Goal: Check status

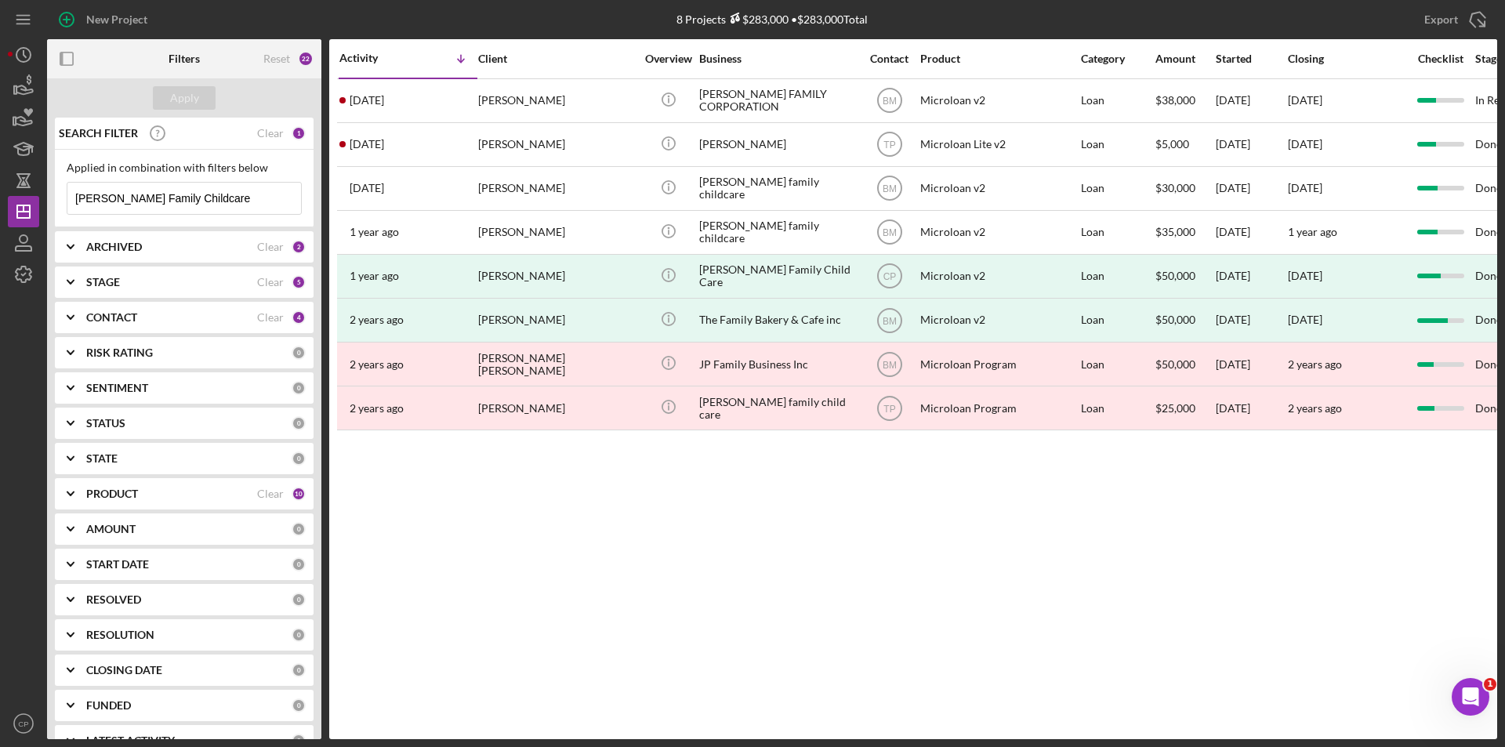
drag, startPoint x: 256, startPoint y: 197, endPoint x: -34, endPoint y: 197, distance: 289.9
click at [0, 197] on html "New Project 8 Projects $283,000 • $283,000 Total [PERSON_NAME] Family Childcare…" at bounding box center [752, 373] width 1505 height 747
paste input "Pupusas Y Mas Covina LLC"
type input "Pupusas Y Mas Covina LLC"
click at [183, 98] on div "Apply" at bounding box center [184, 98] width 29 height 24
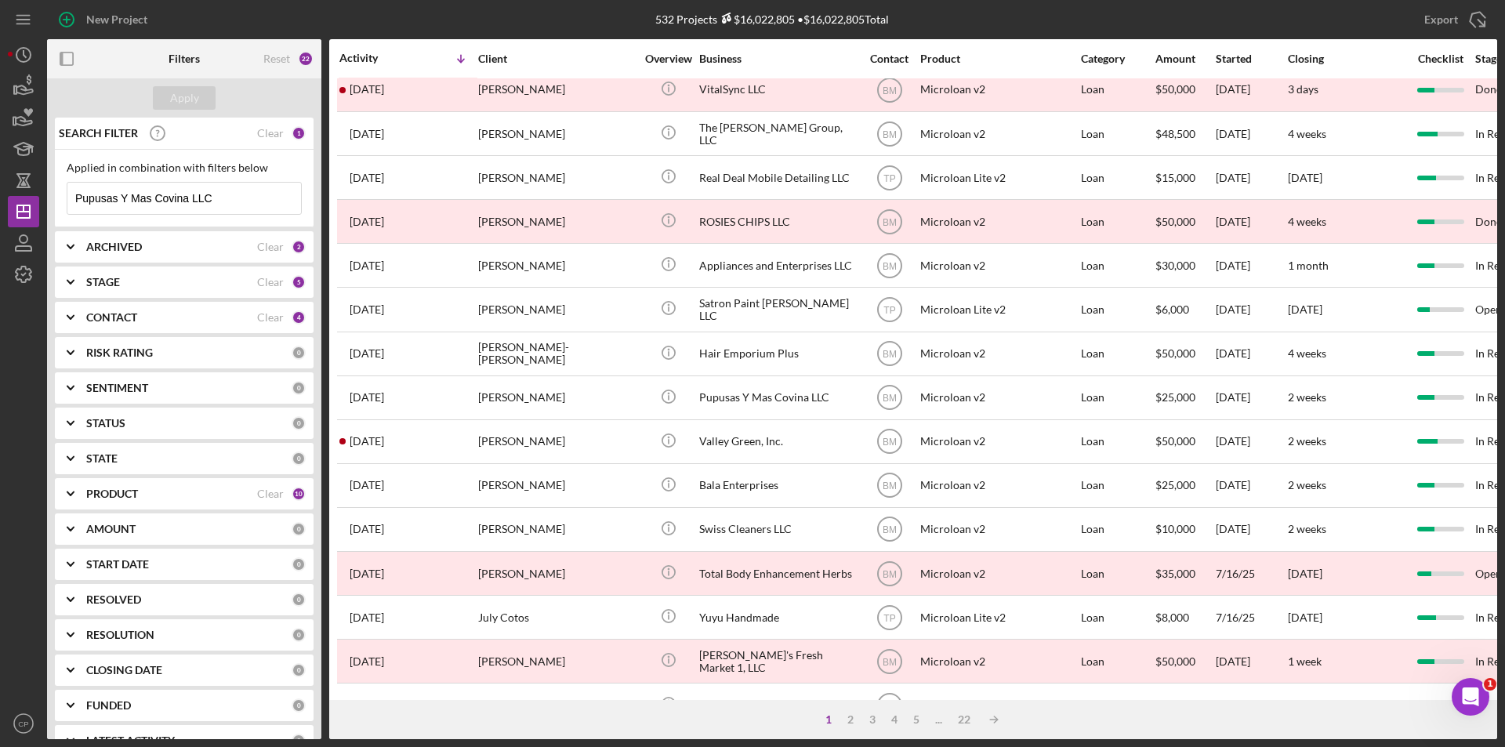
scroll to position [235, 0]
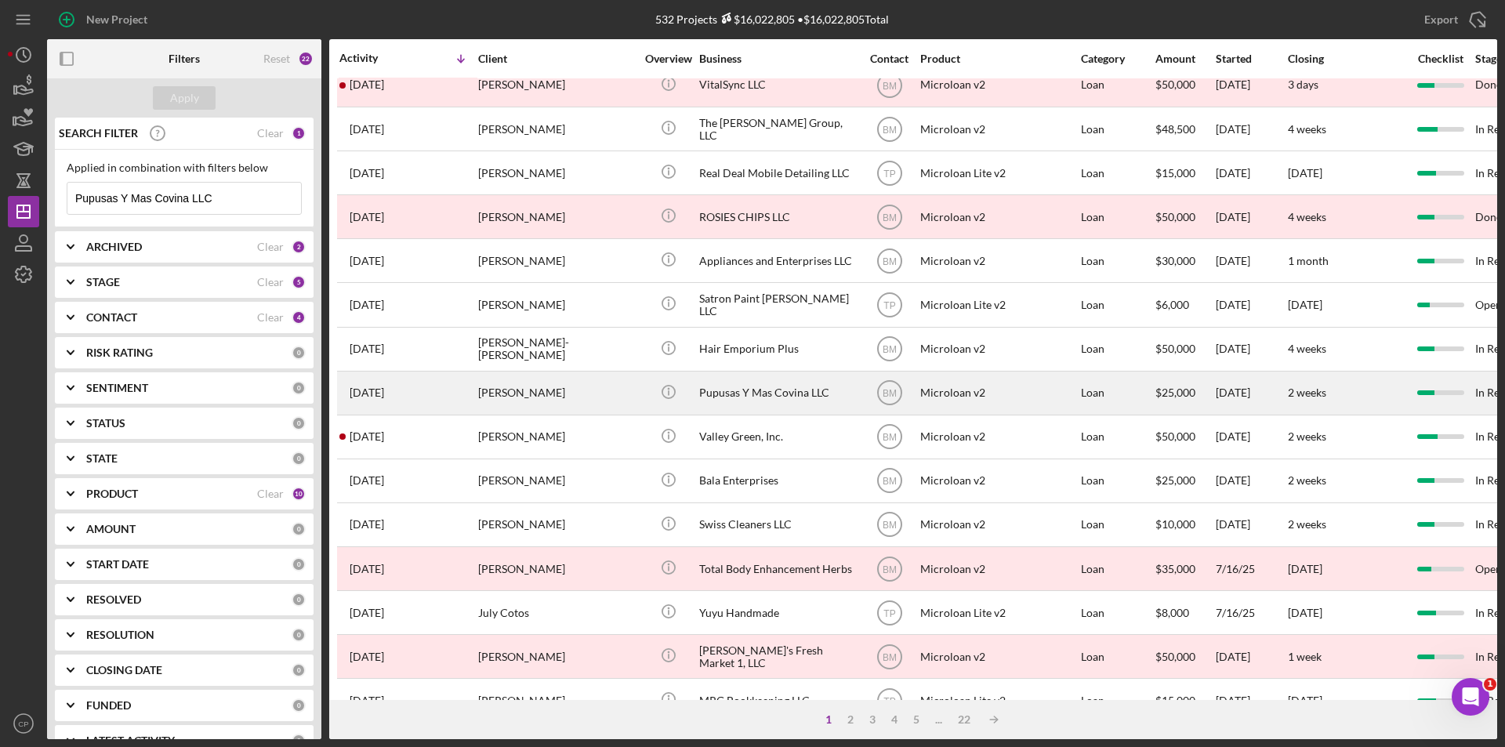
click at [697, 400] on td "Icon/Info" at bounding box center [668, 393] width 60 height 44
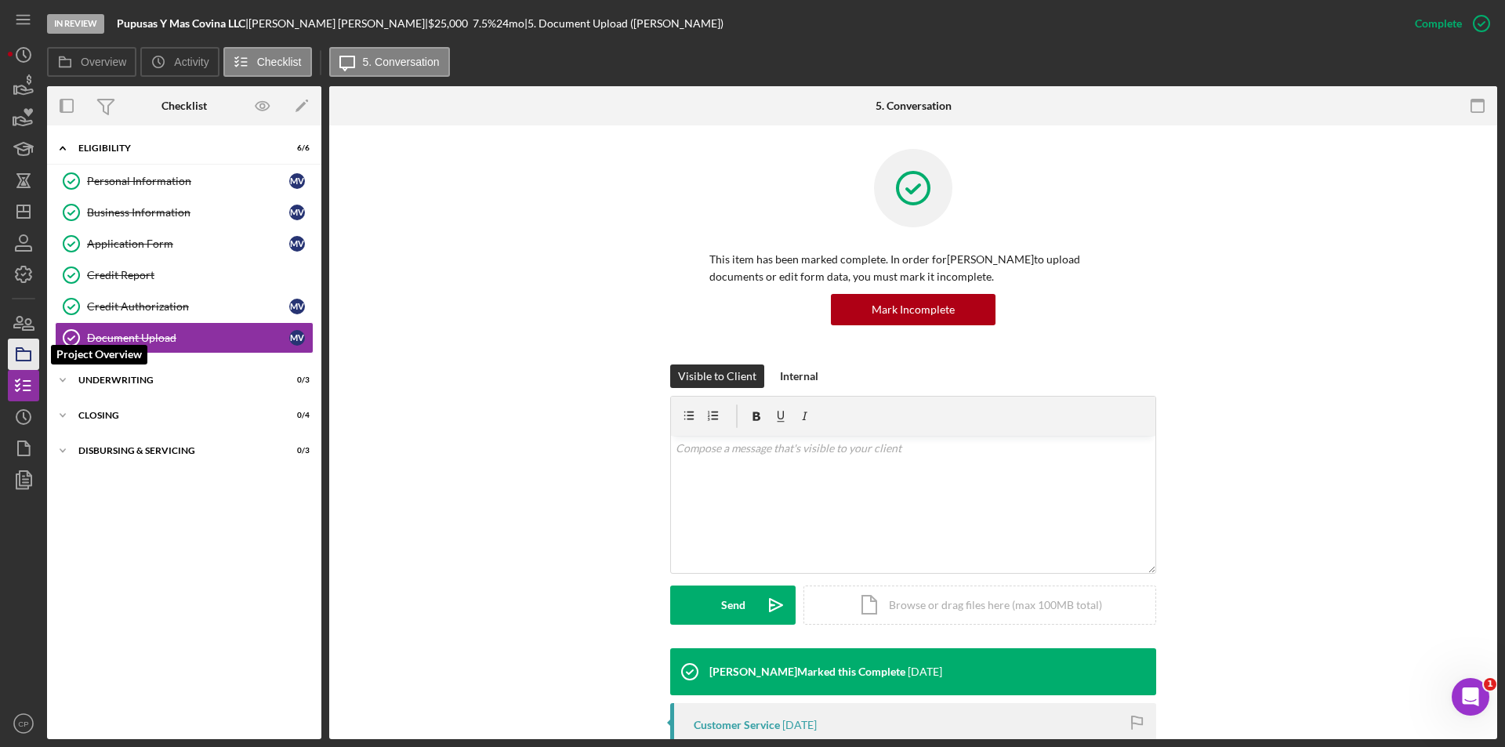
click at [25, 357] on icon "button" at bounding box center [23, 354] width 39 height 39
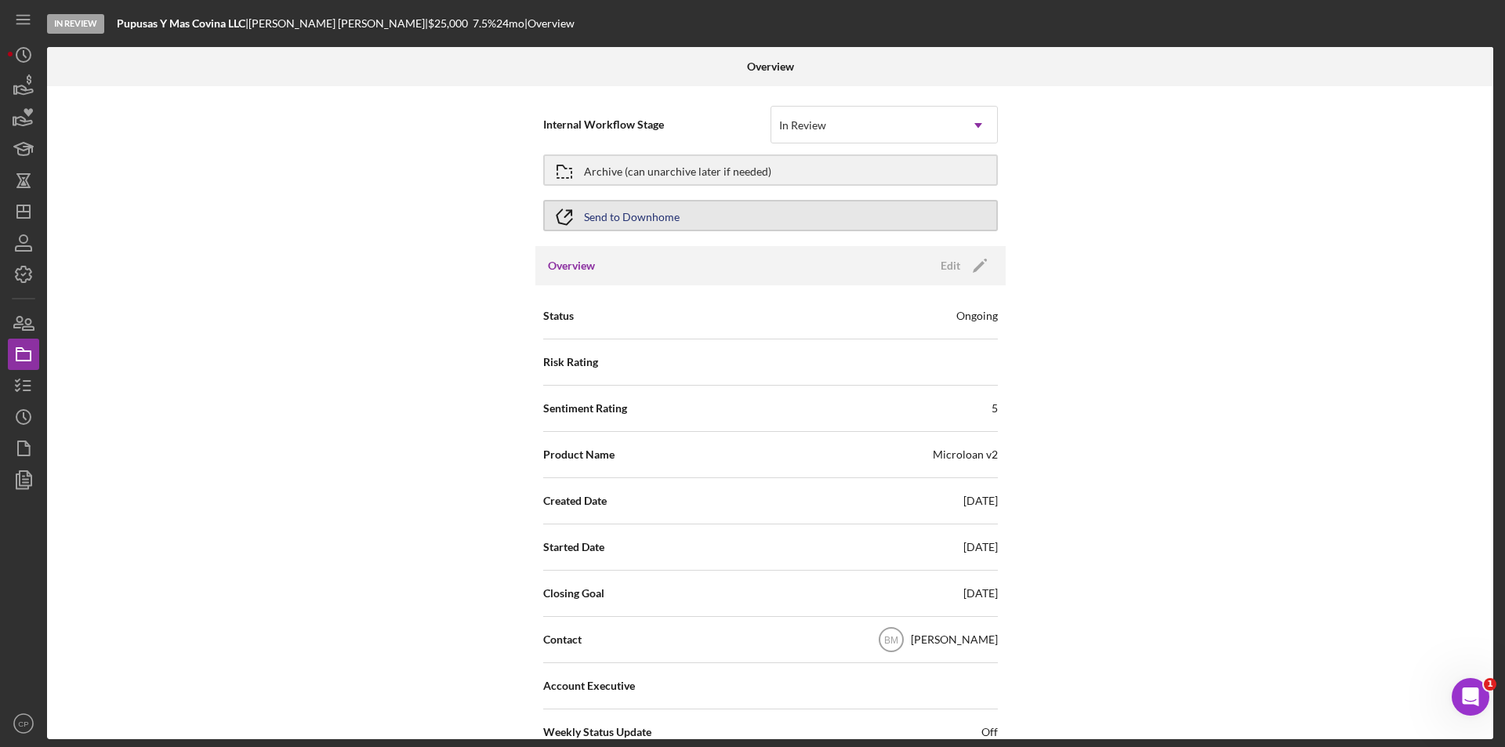
click at [676, 219] on button "Send to Downhome" at bounding box center [770, 215] width 454 height 31
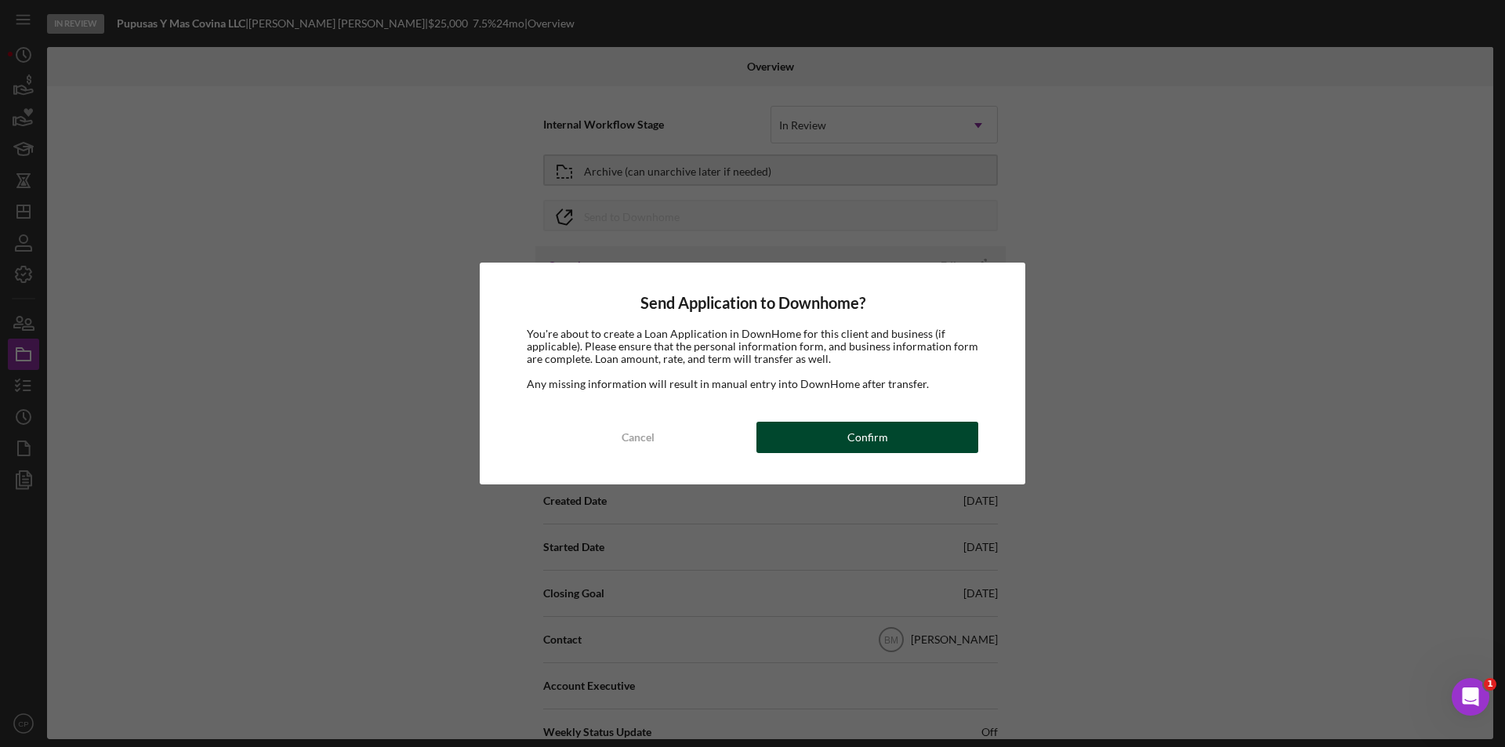
click at [873, 437] on div "Confirm" at bounding box center [867, 437] width 41 height 31
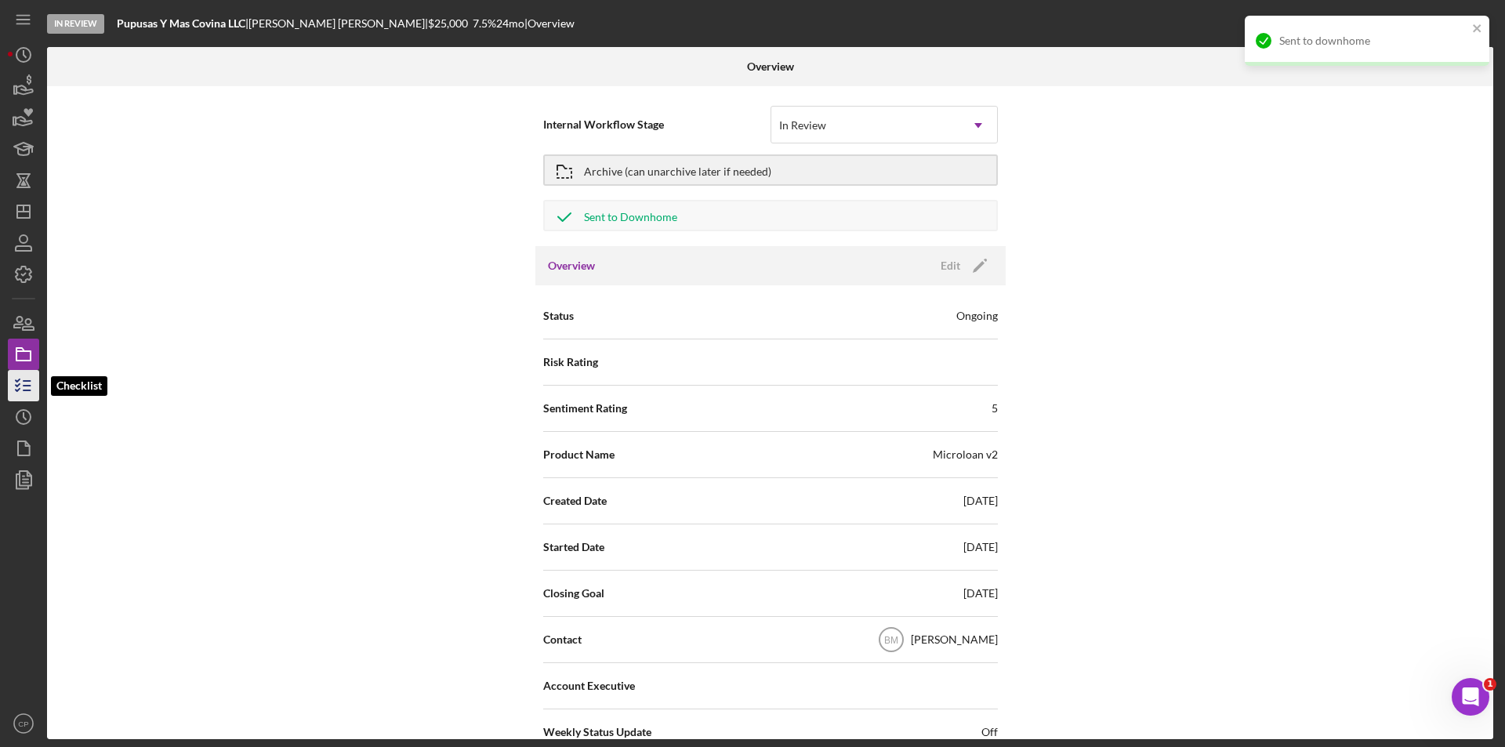
click at [22, 393] on icon "button" at bounding box center [23, 385] width 39 height 39
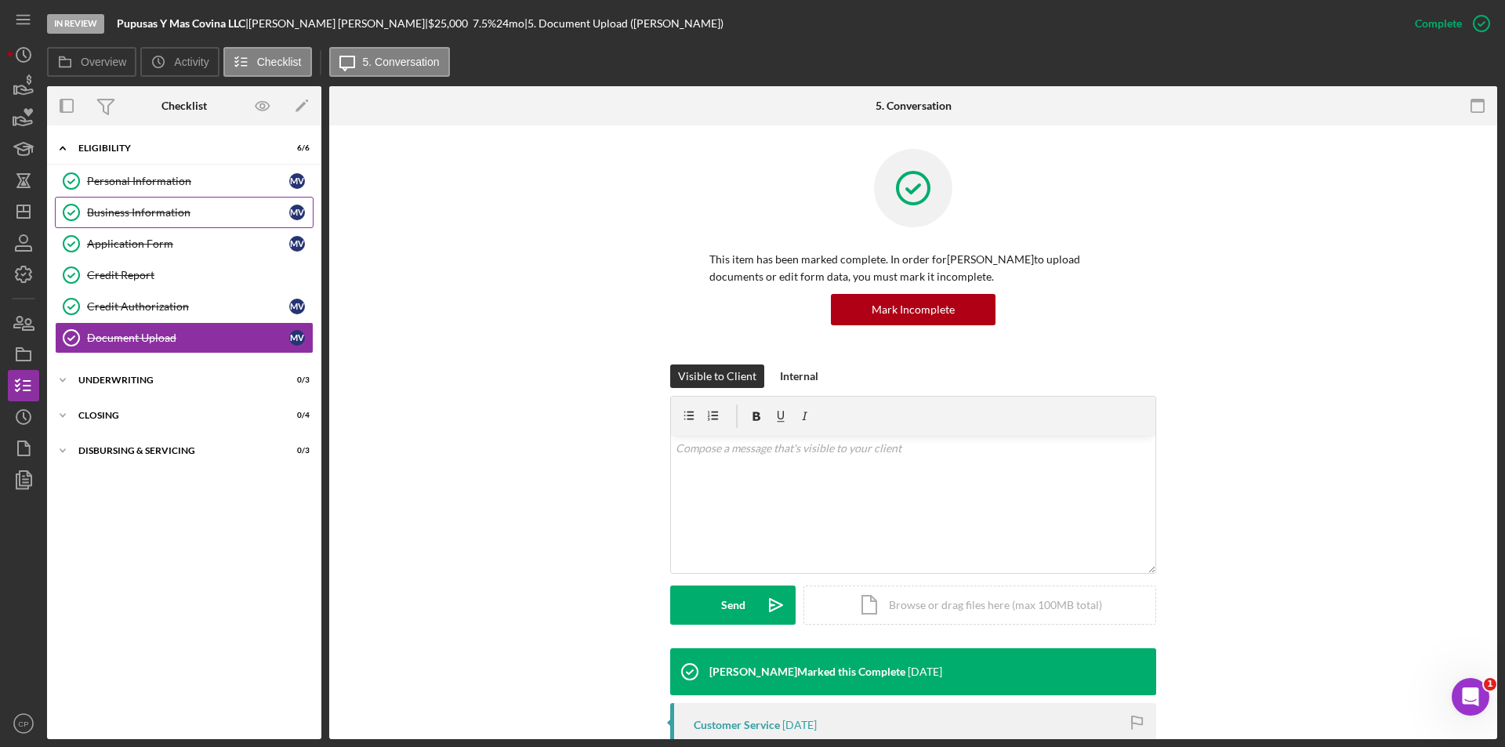
click at [149, 212] on div "Business Information" at bounding box center [188, 212] width 202 height 13
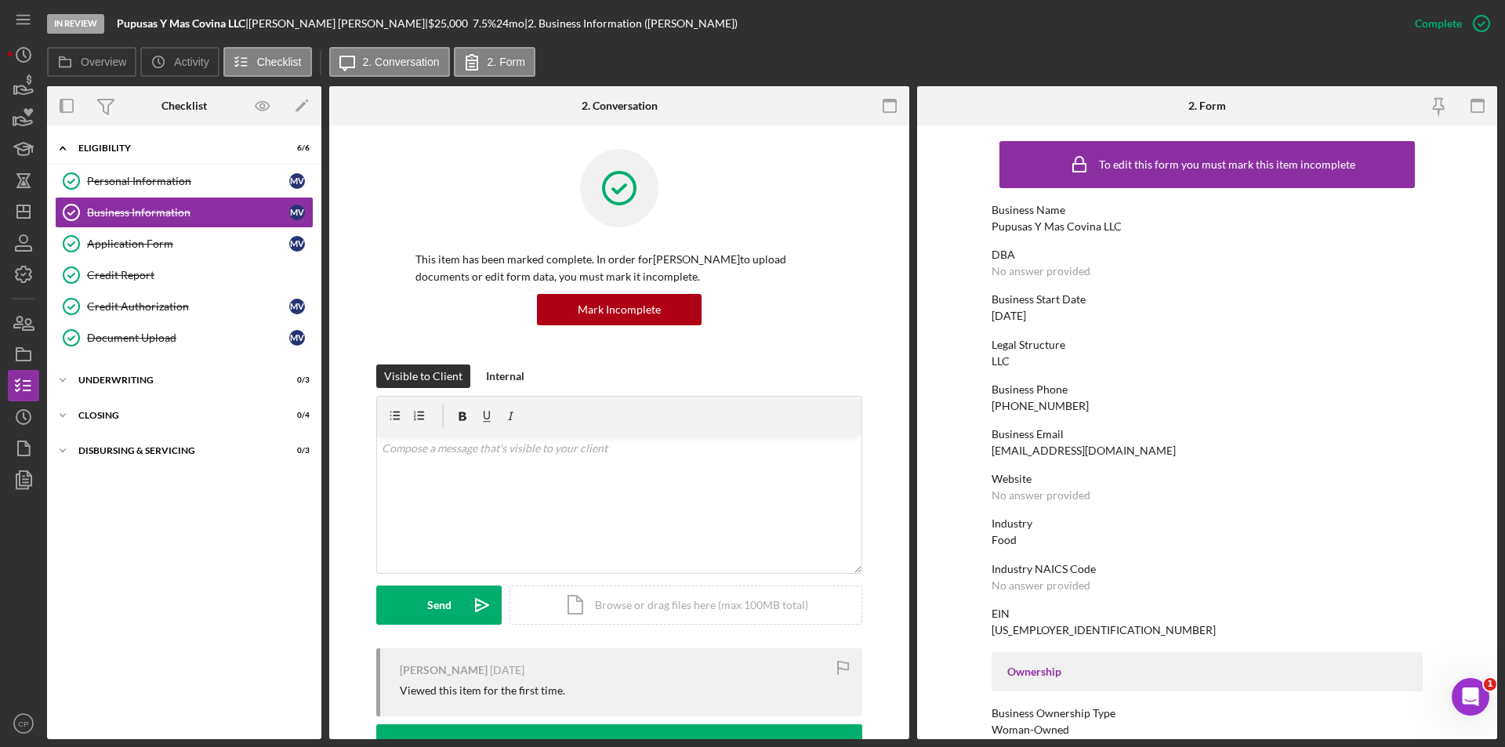
drag, startPoint x: 1189, startPoint y: 449, endPoint x: 925, endPoint y: 456, distance: 264.2
click at [925, 456] on form "To edit this form you must mark this item incomplete Business Name Pupusas Y Ma…" at bounding box center [1207, 432] width 580 height 614
copy div "[EMAIL_ADDRESS][DOMAIN_NAME]"
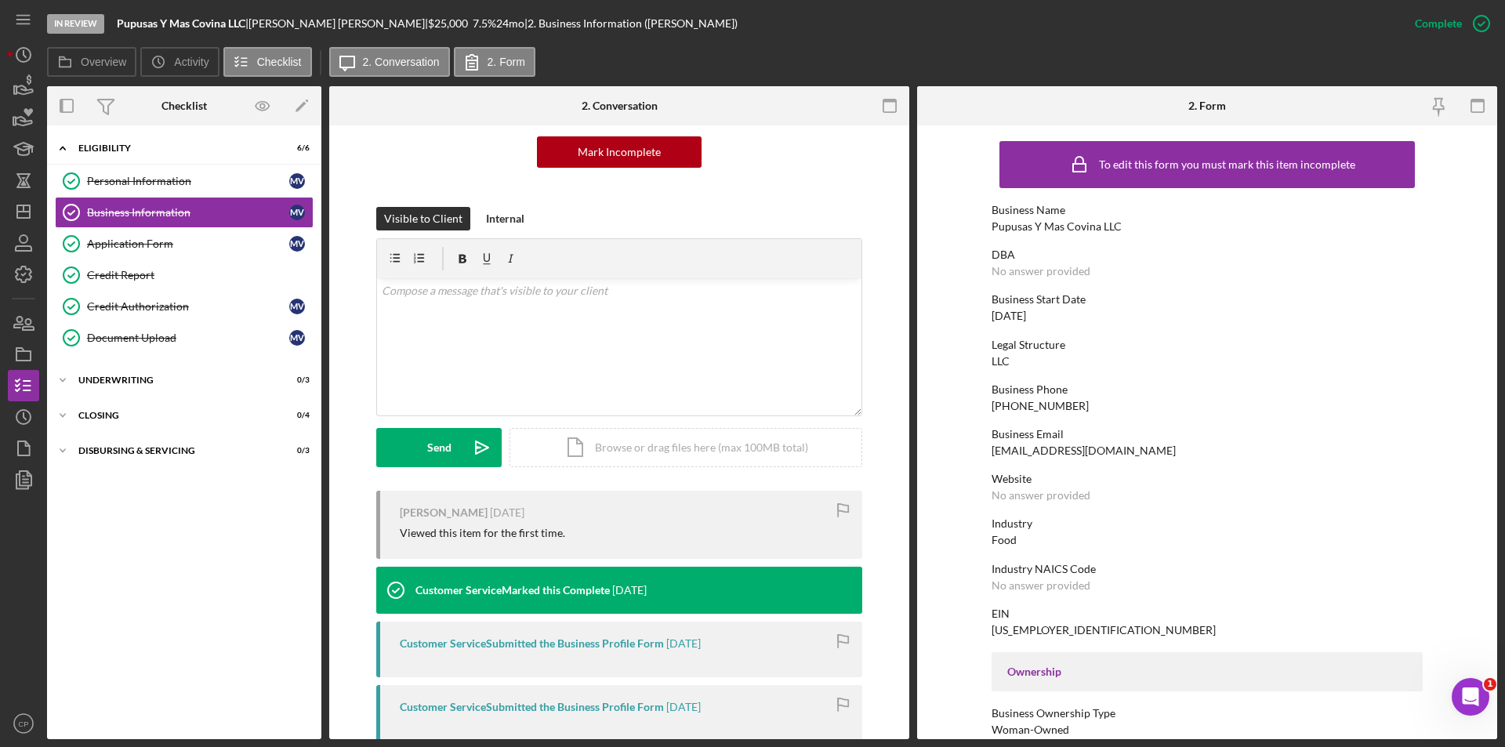
scroll to position [277, 0]
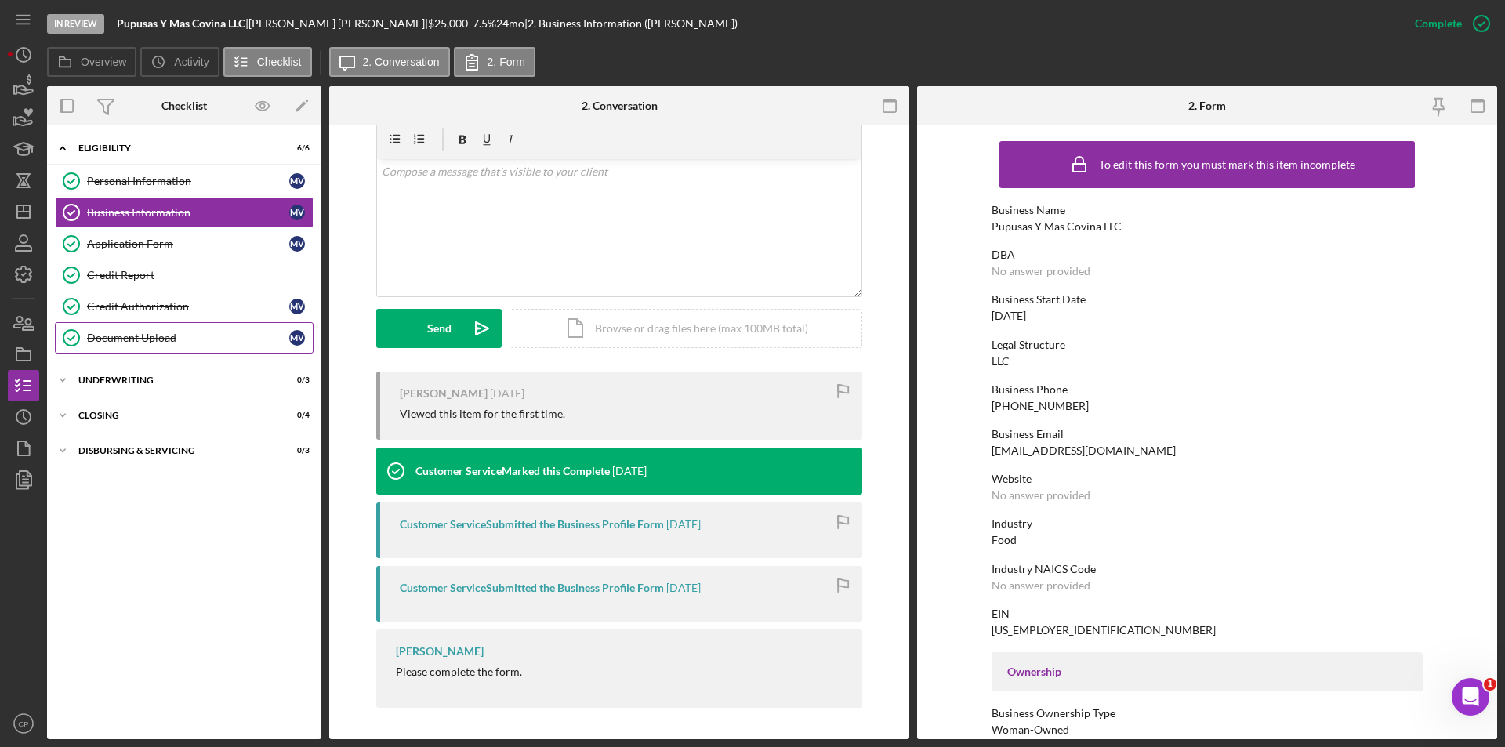
click at [156, 344] on div "Document Upload" at bounding box center [188, 337] width 202 height 13
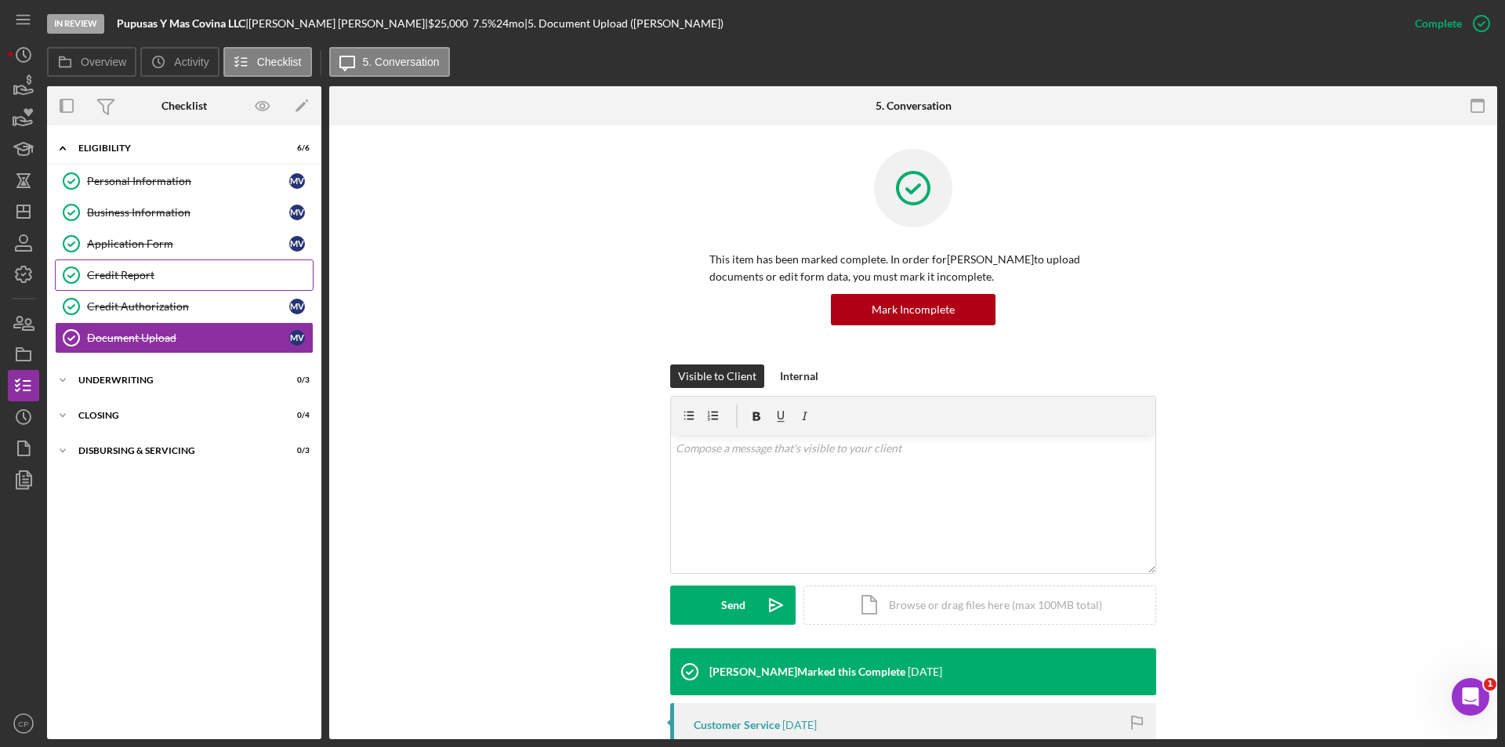
click at [150, 274] on div "Credit Report" at bounding box center [200, 275] width 226 height 13
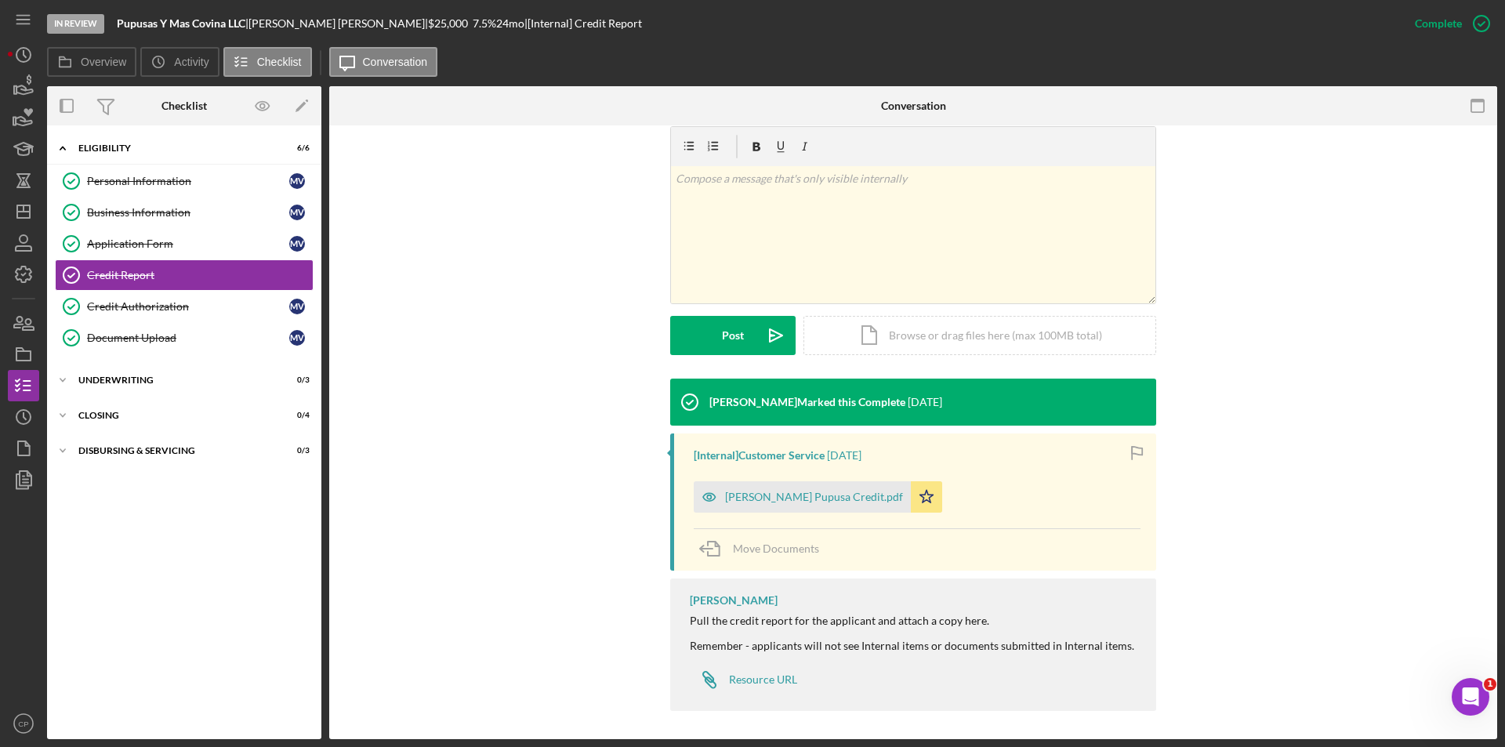
scroll to position [241, 0]
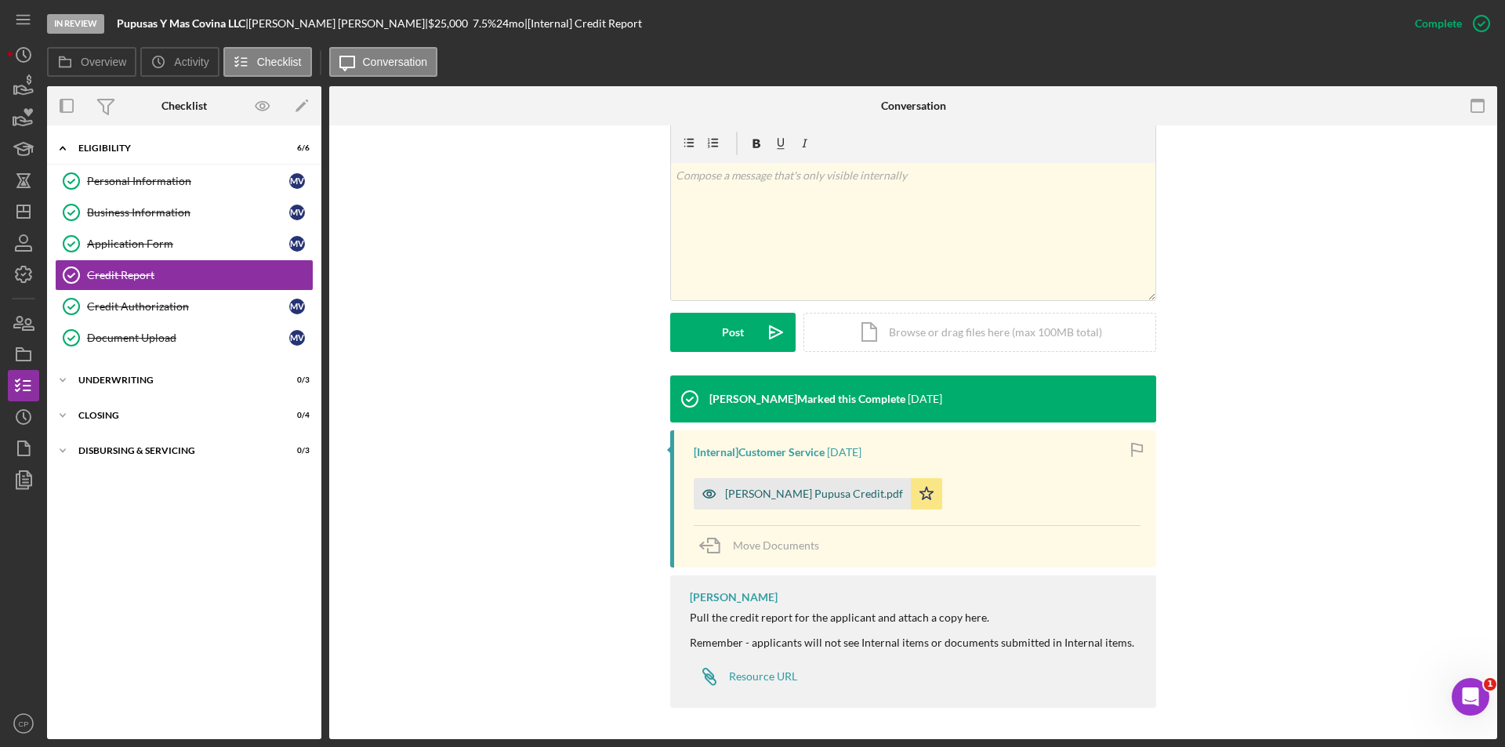
click at [766, 500] on div "[PERSON_NAME] Pupusa Credit.pdf" at bounding box center [801, 493] width 217 height 31
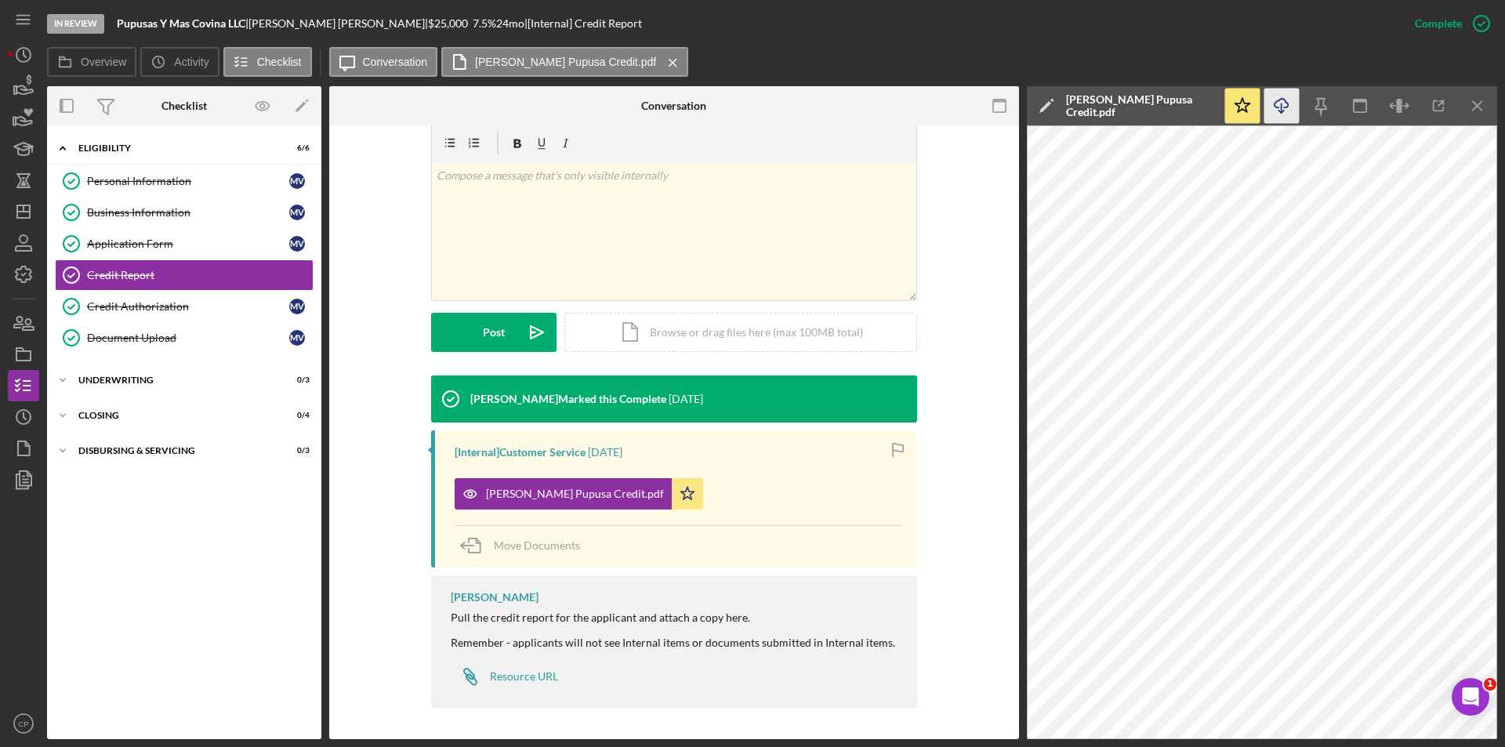
click at [1283, 111] on polyline "button" at bounding box center [1280, 111] width 5 height 2
click at [129, 335] on div "Document Upload" at bounding box center [188, 337] width 202 height 13
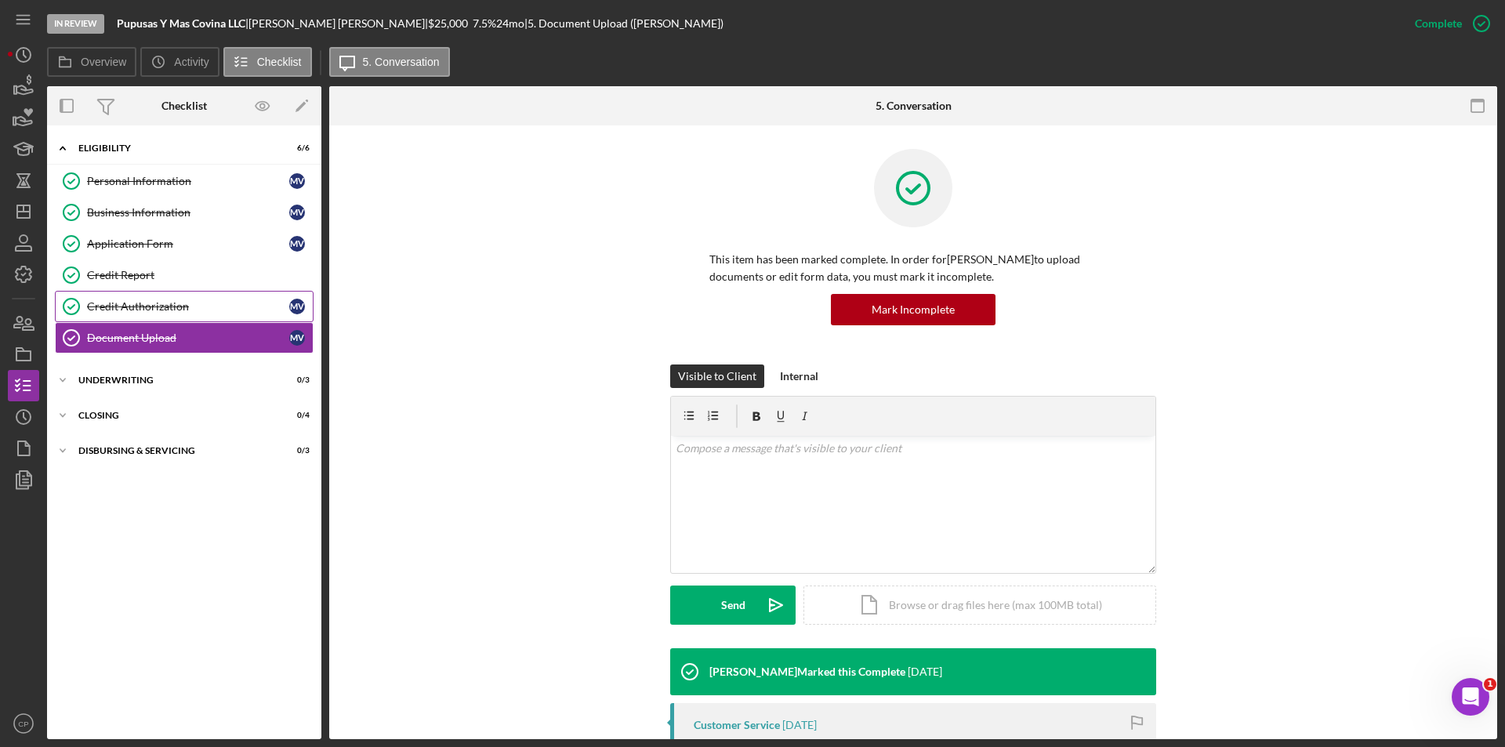
click at [147, 300] on div "Credit Authorization" at bounding box center [188, 306] width 202 height 13
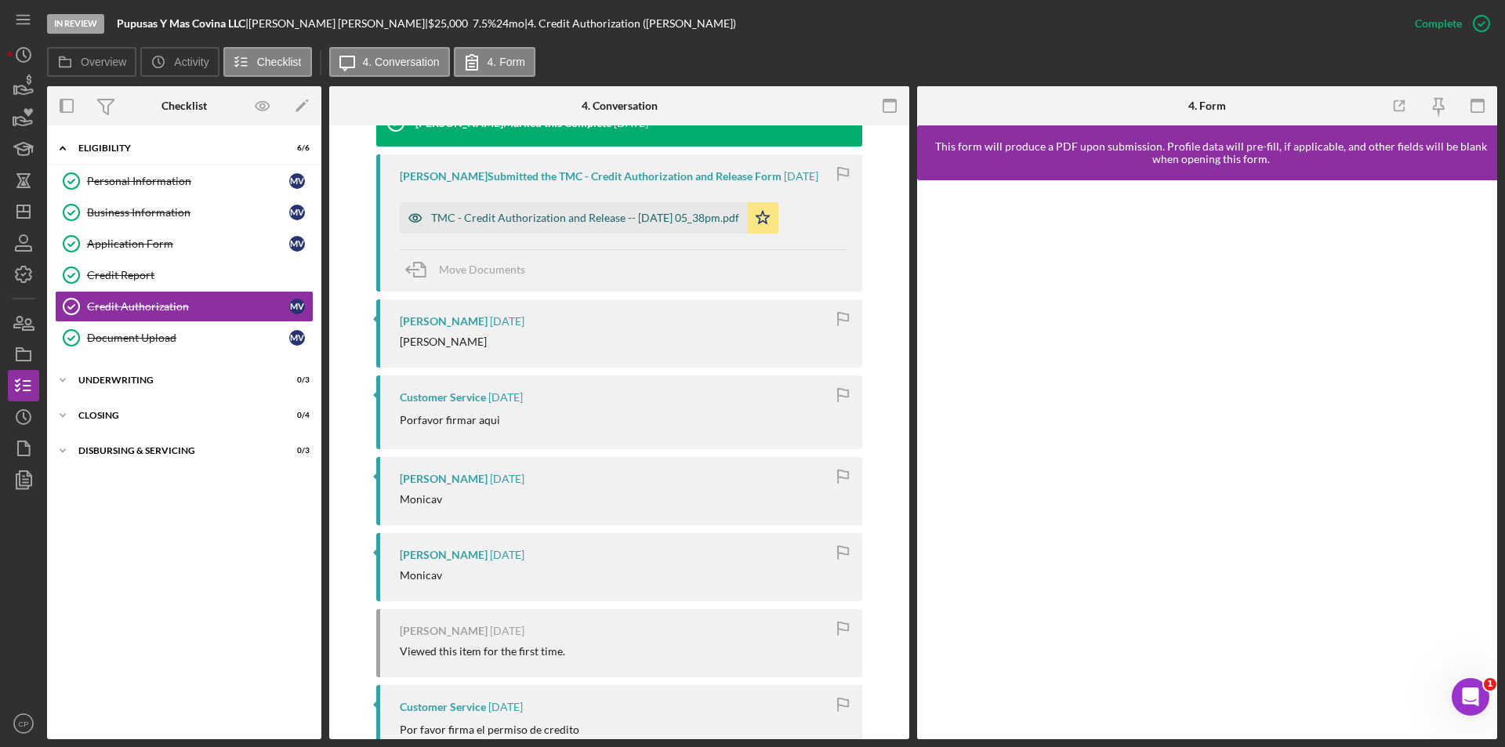
click at [535, 212] on div "TMC - Credit Authorization and Release -- [DATE] 05_38pm.pdf" at bounding box center [585, 218] width 308 height 13
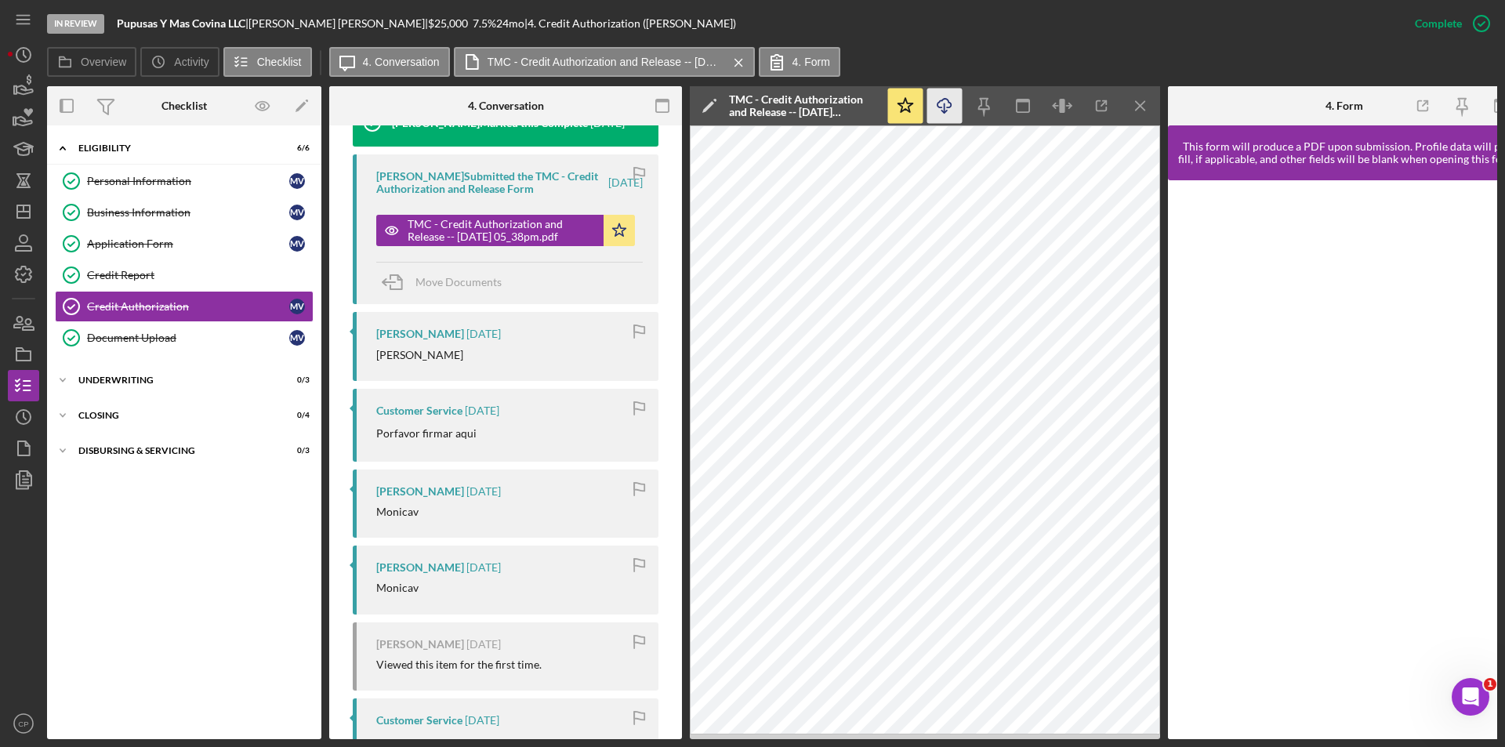
click at [944, 107] on line "button" at bounding box center [944, 107] width 0 height 9
click at [110, 335] on div "Document Upload" at bounding box center [188, 337] width 202 height 13
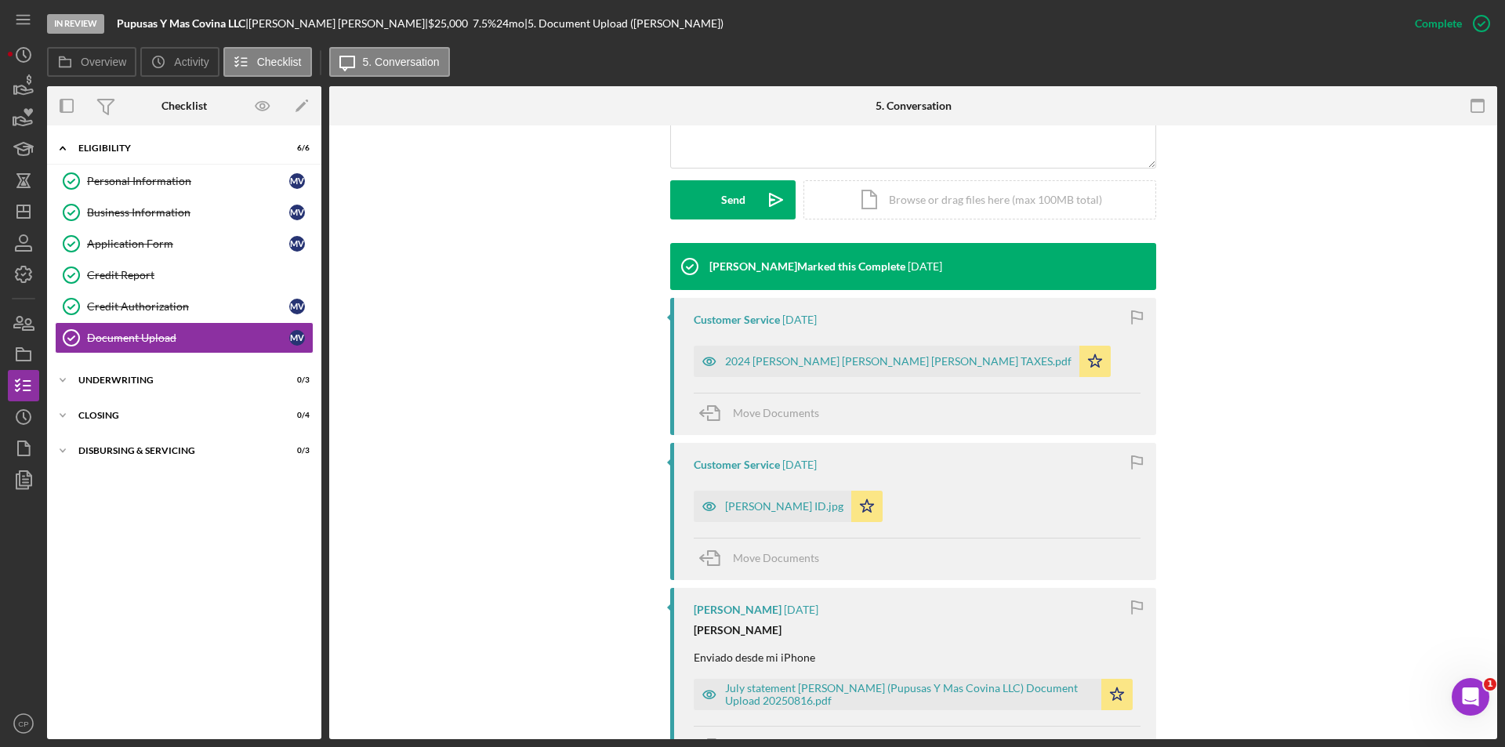
scroll to position [470, 0]
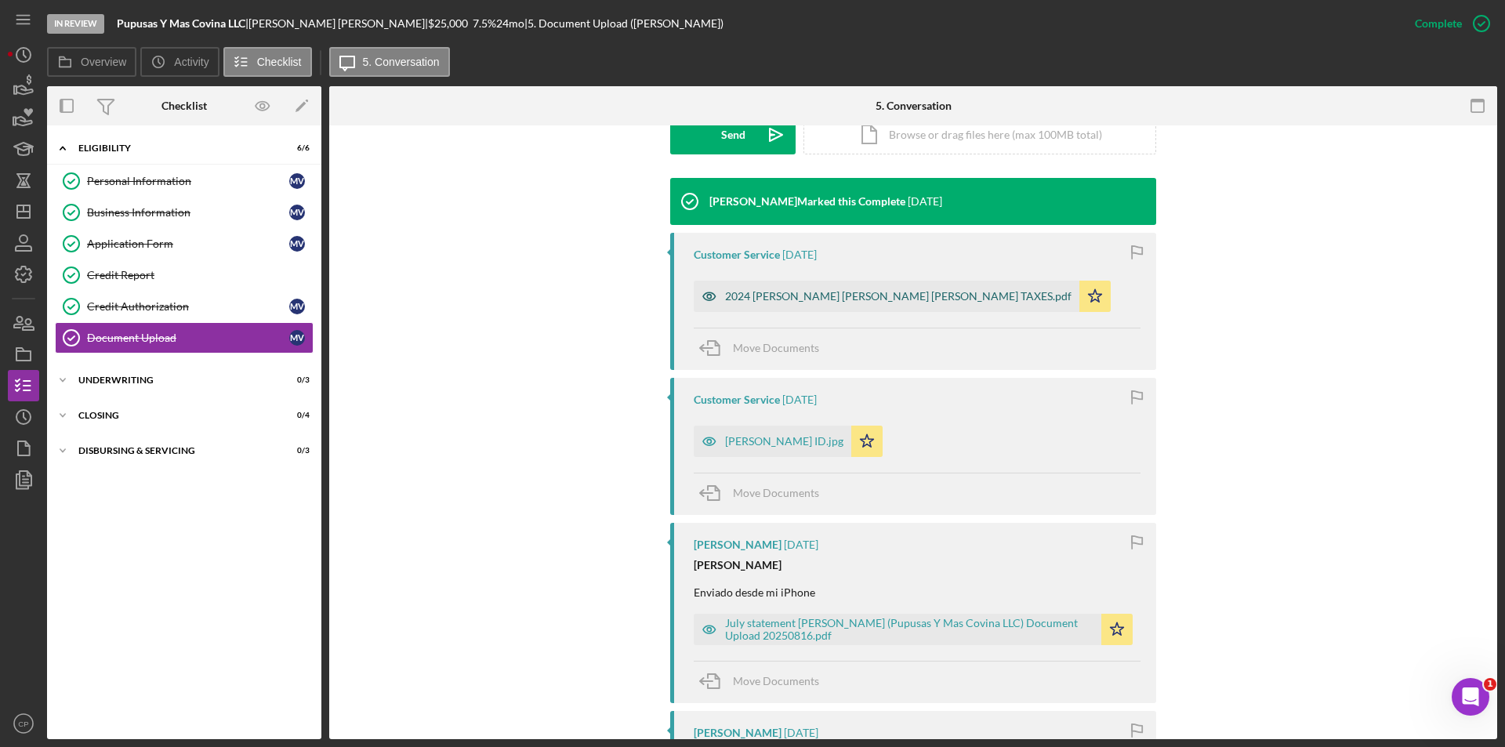
click at [775, 299] on div "2024 [PERSON_NAME] [PERSON_NAME] [PERSON_NAME] TAXES.pdf" at bounding box center [898, 296] width 346 height 13
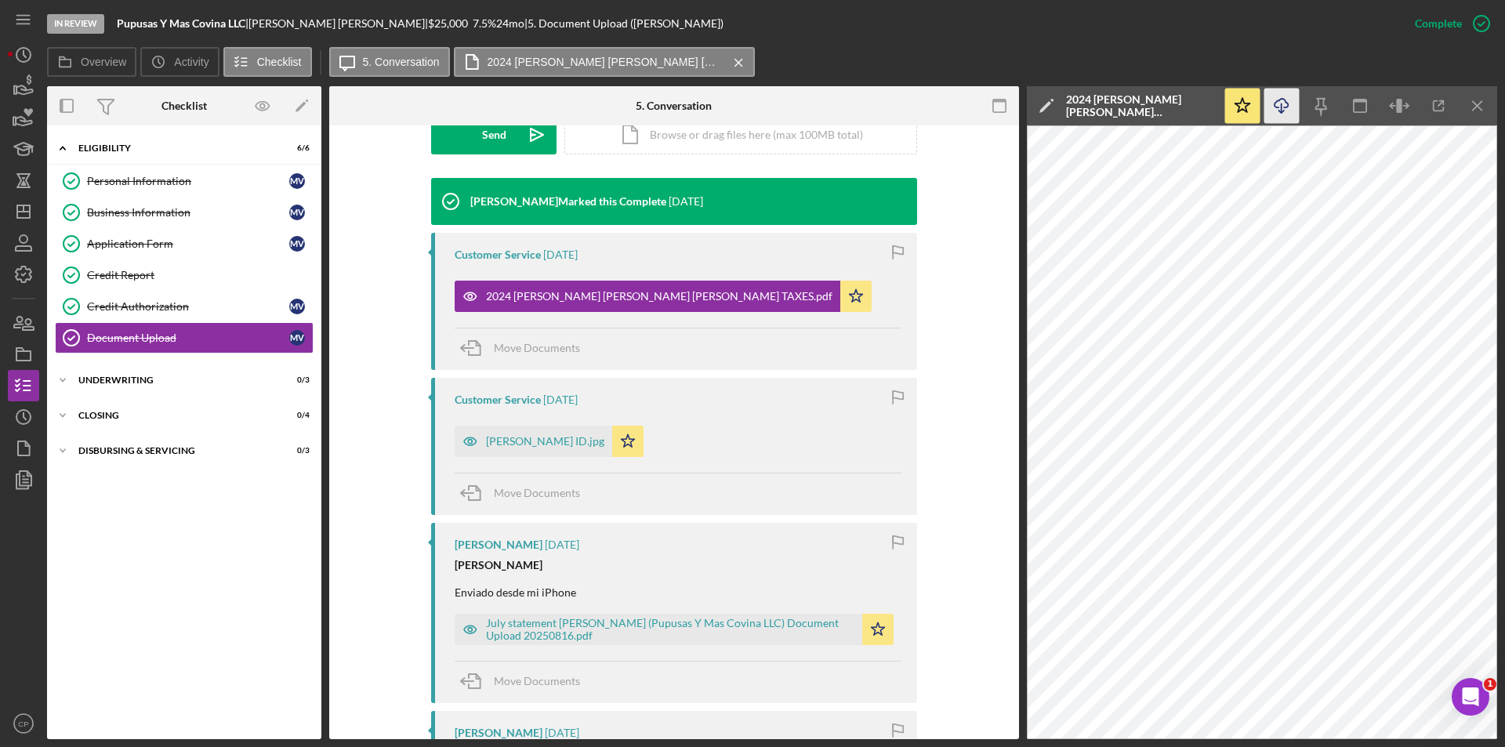
click at [1285, 104] on icon "Icon/Download" at bounding box center [1281, 106] width 35 height 35
click at [479, 434] on icon "button" at bounding box center [469, 440] width 31 height 31
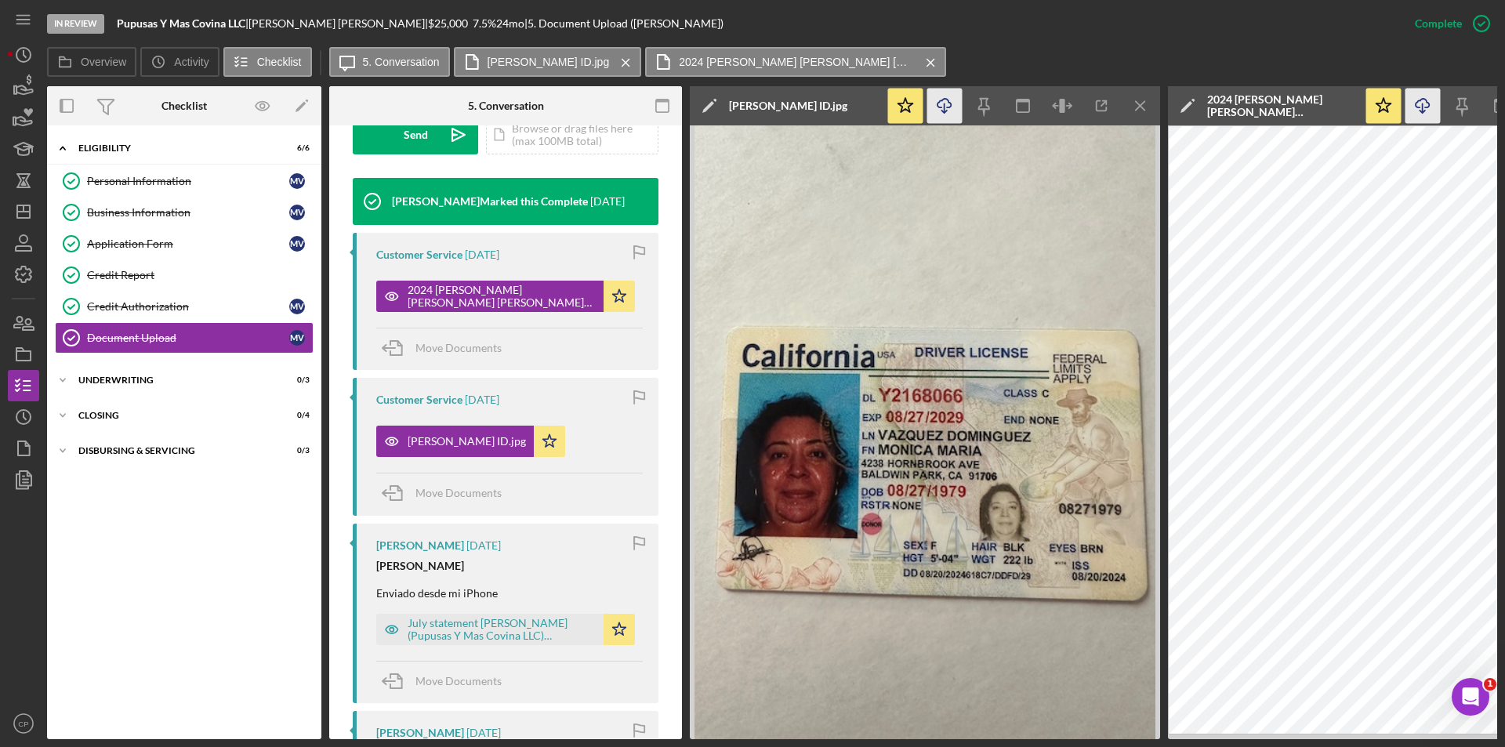
click at [948, 101] on icon "button" at bounding box center [943, 103] width 13 height 9
click at [433, 617] on div "July statement [PERSON_NAME] (Pupusas Y Mas Covina LLC) Document Upload 2025081…" at bounding box center [489, 629] width 227 height 31
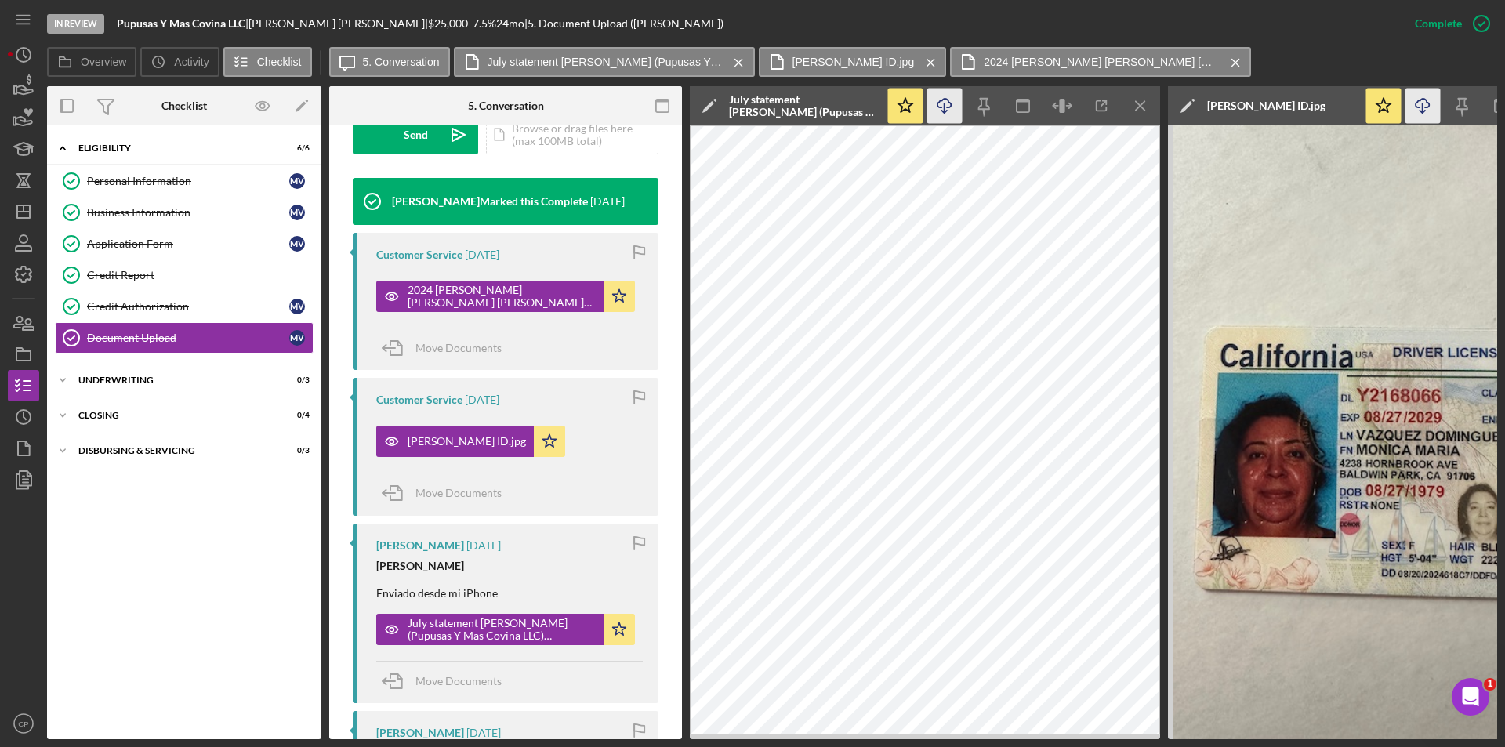
click at [947, 110] on polyline "button" at bounding box center [943, 111] width 5 height 2
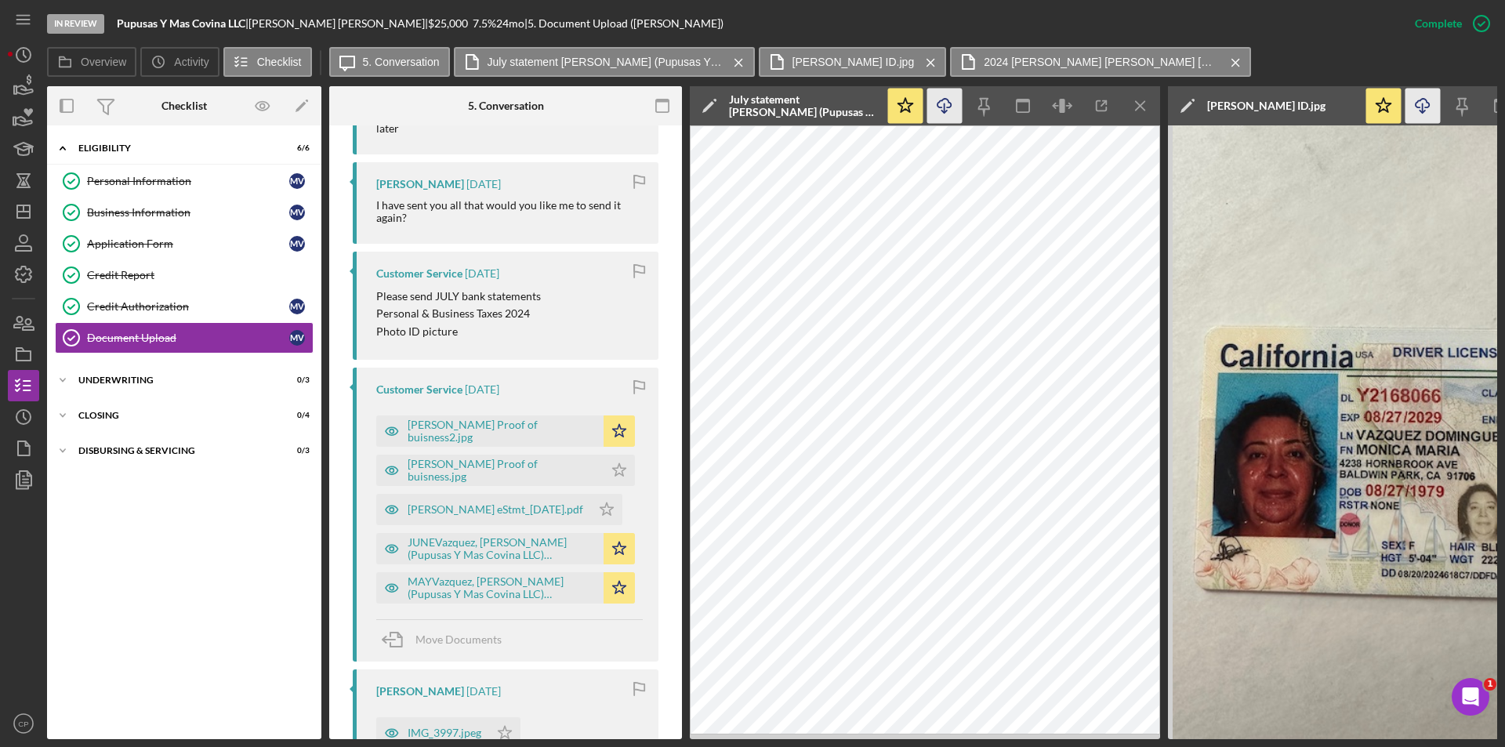
scroll to position [1349, 0]
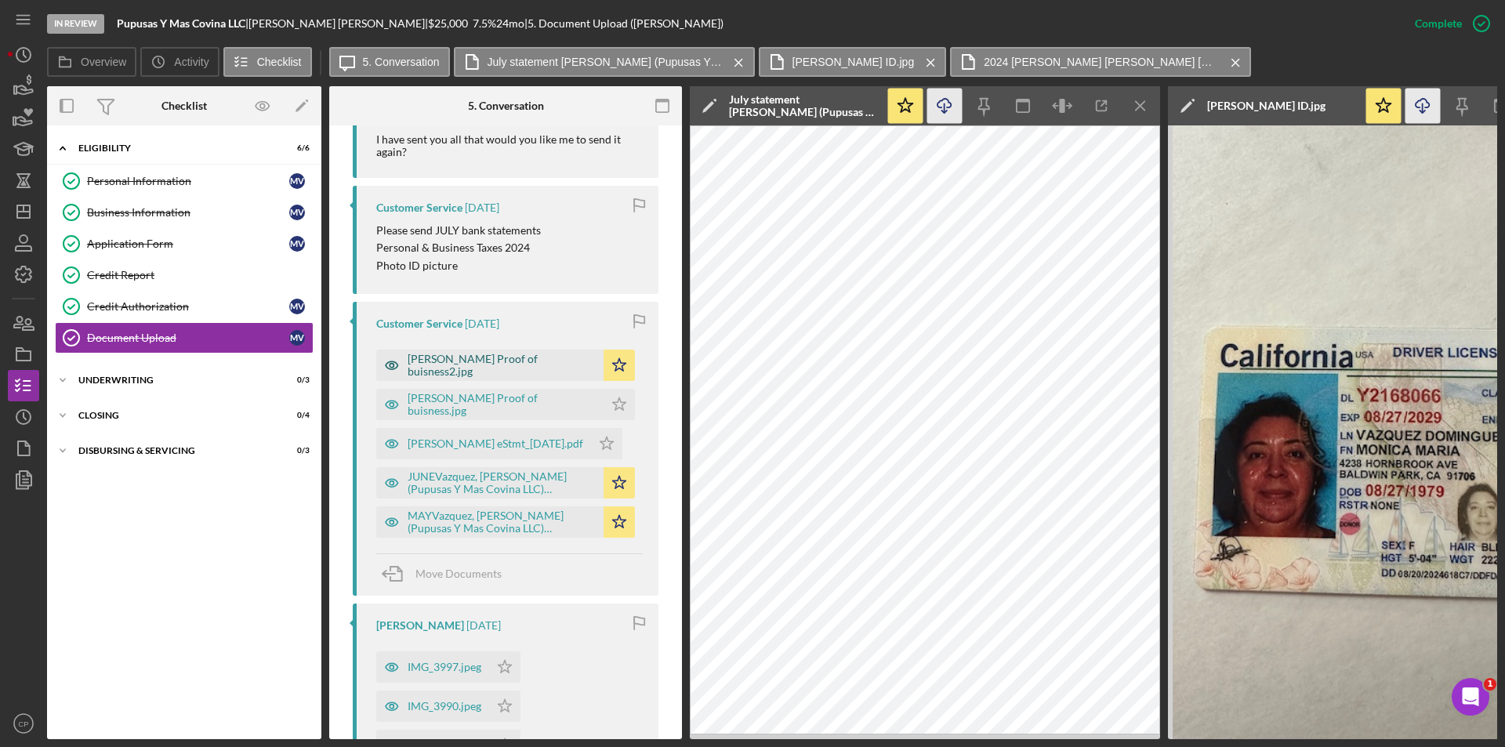
click at [460, 366] on div "[PERSON_NAME] Proof of buisness2.jpg" at bounding box center [501, 365] width 188 height 25
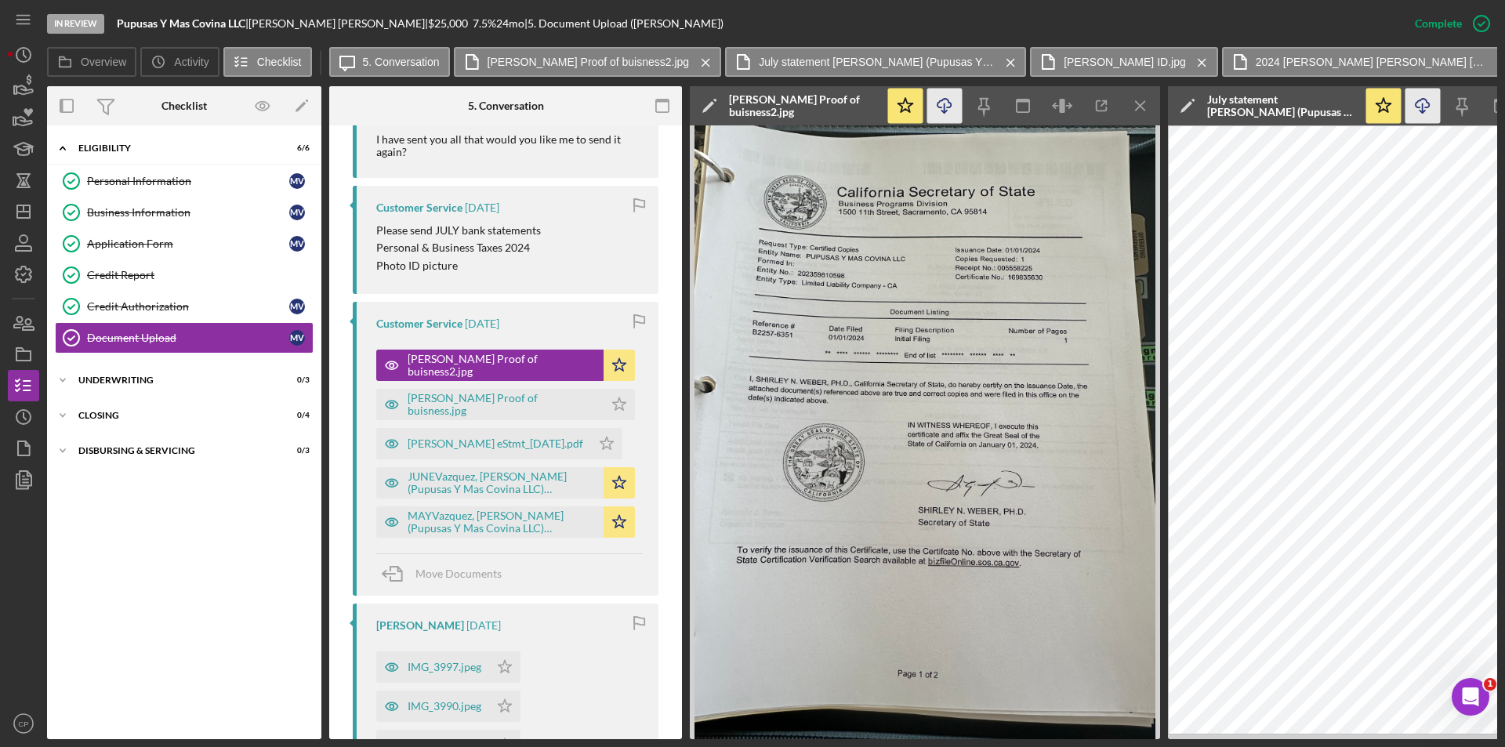
click at [940, 110] on icon "Icon/Download" at bounding box center [944, 106] width 35 height 35
click at [434, 400] on div "[PERSON_NAME] Proof of buisness.jpg" at bounding box center [501, 404] width 188 height 25
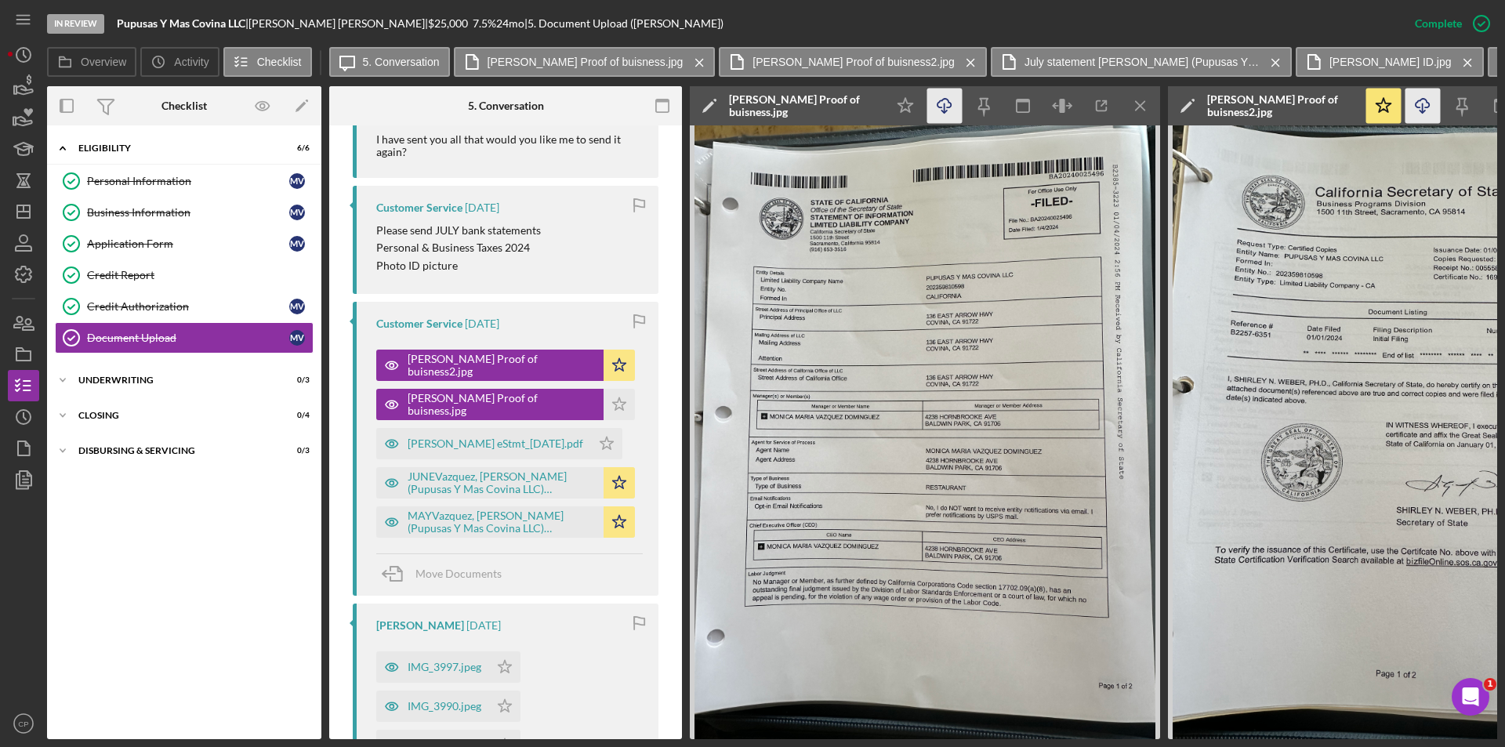
click at [940, 112] on icon "Icon/Download" at bounding box center [944, 106] width 35 height 35
click at [509, 448] on div "[PERSON_NAME] eStmt_[DATE].pdf" at bounding box center [495, 443] width 176 height 13
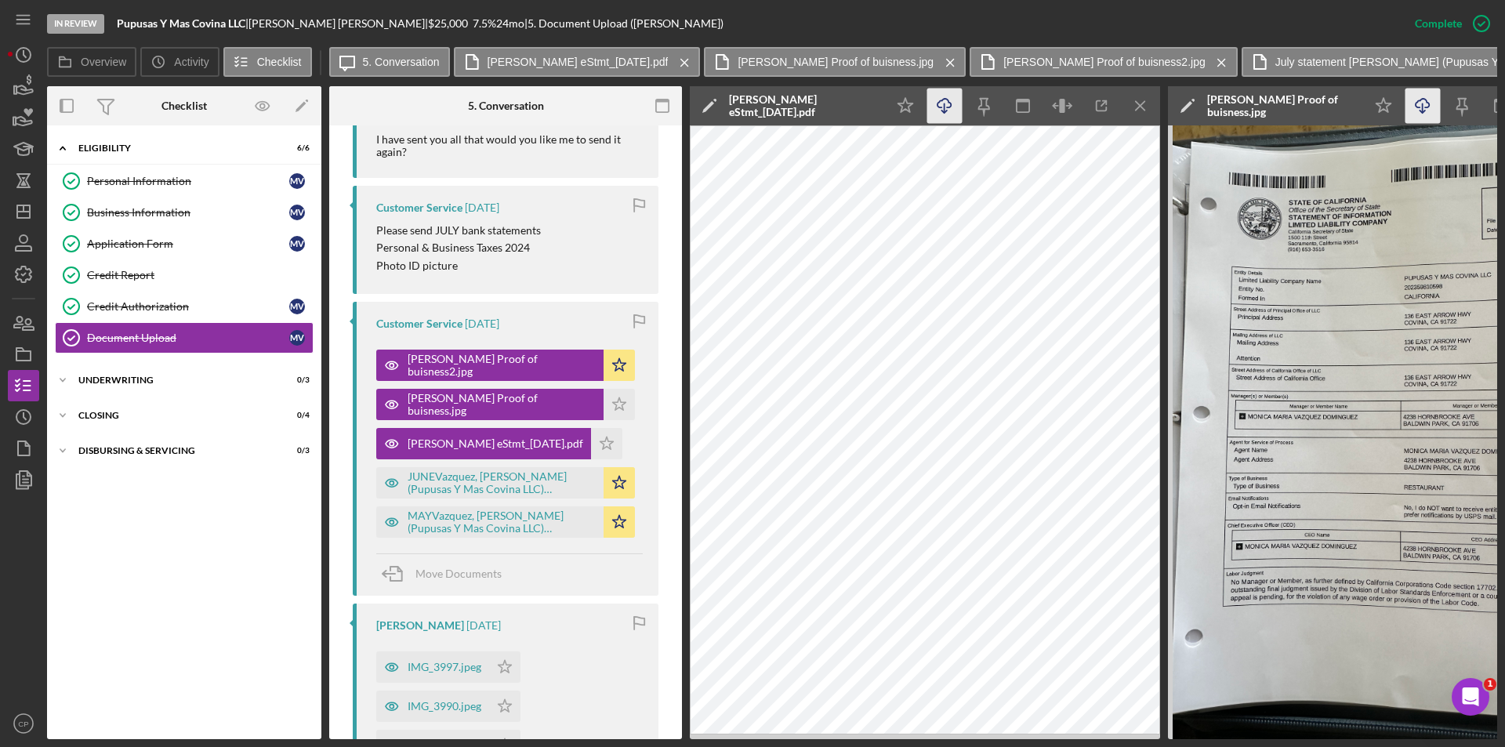
click at [946, 112] on icon "Icon/Download" at bounding box center [944, 106] width 35 height 35
click at [473, 483] on div "JUNEVazquez, [PERSON_NAME] (Pupusas Y Mas Covina LLC) Document Upload 20250815.…" at bounding box center [501, 482] width 188 height 25
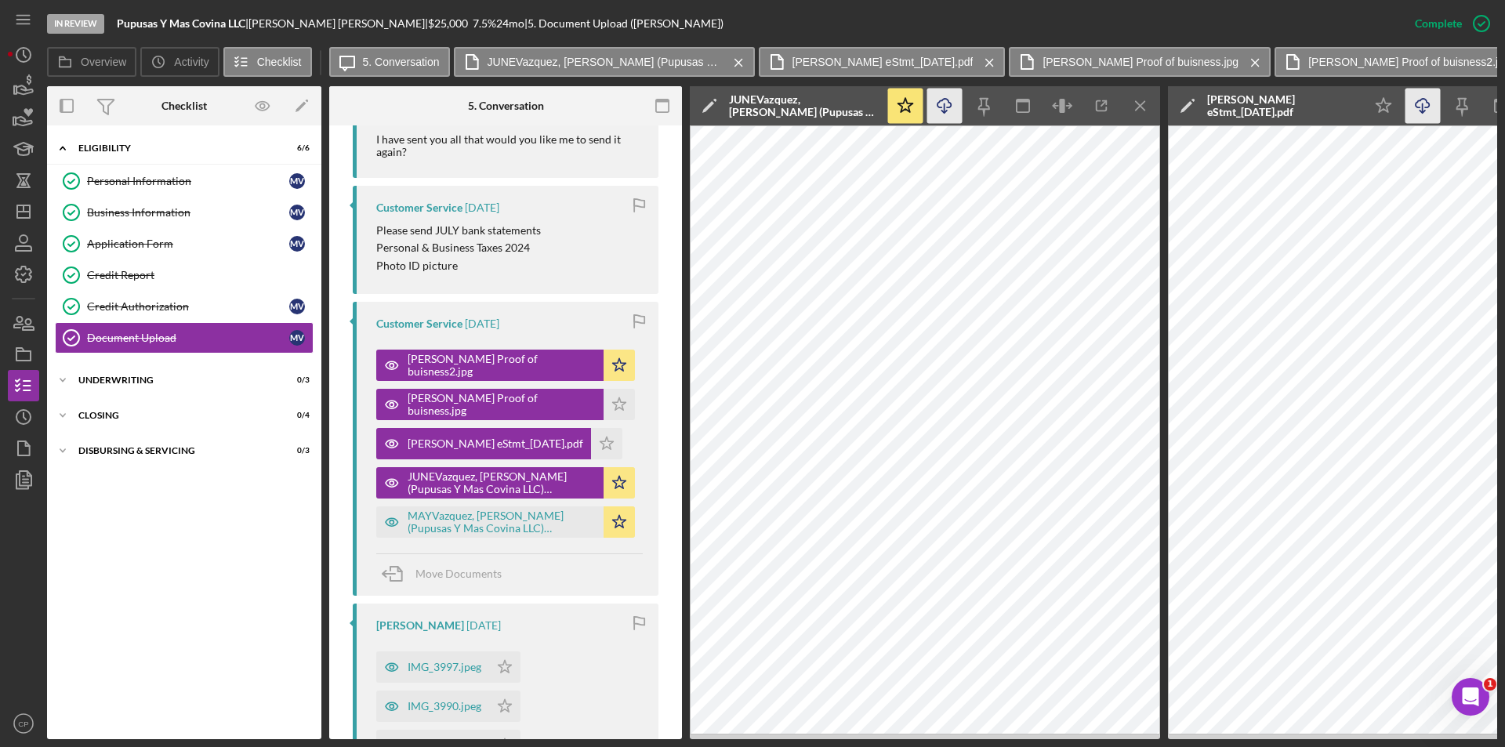
click at [936, 106] on icon "Icon/Download" at bounding box center [944, 106] width 35 height 35
click at [474, 513] on div "MAYVazquez, [PERSON_NAME] (Pupusas Y Mas Covina LLC) Document Upload 20250815.p…" at bounding box center [501, 521] width 188 height 25
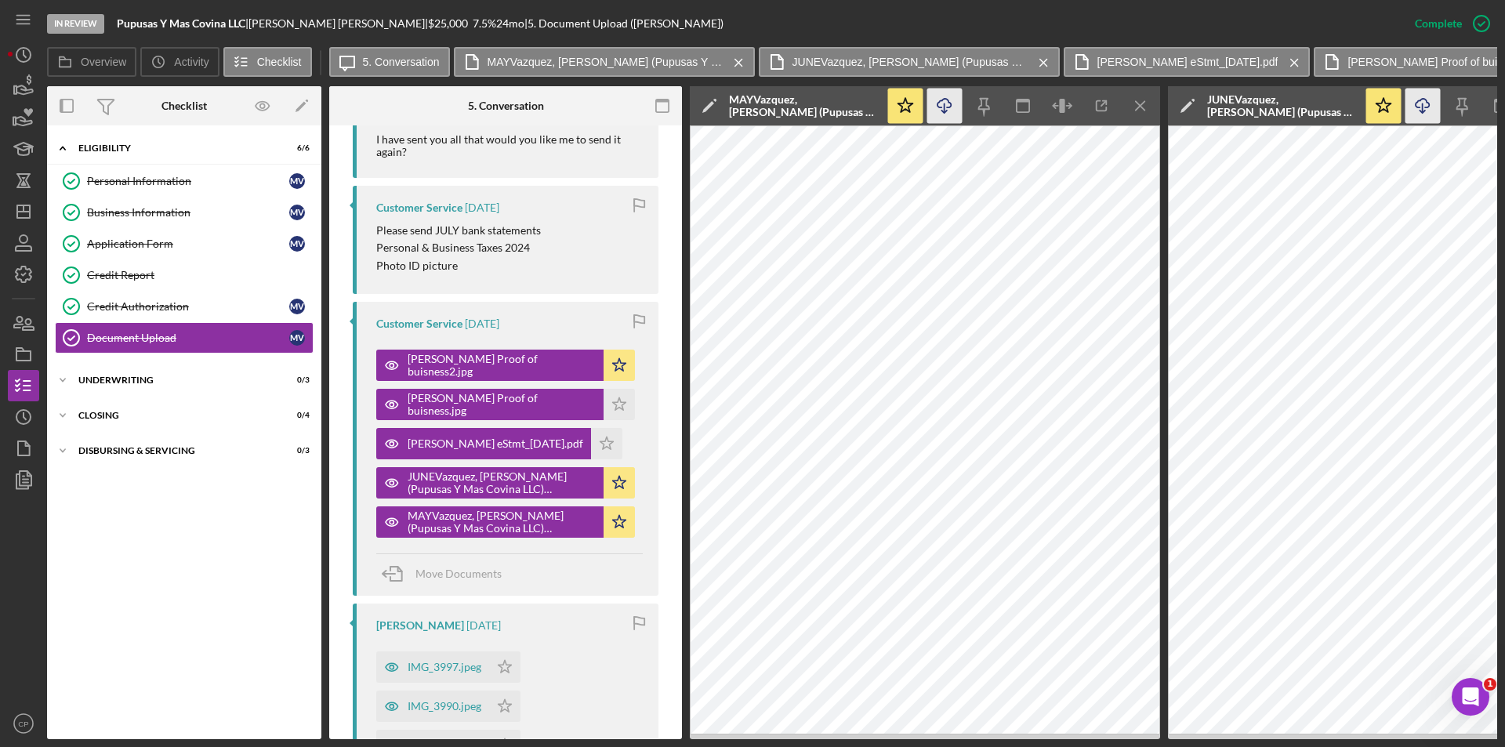
click at [939, 113] on icon "Icon/Download" at bounding box center [944, 106] width 35 height 35
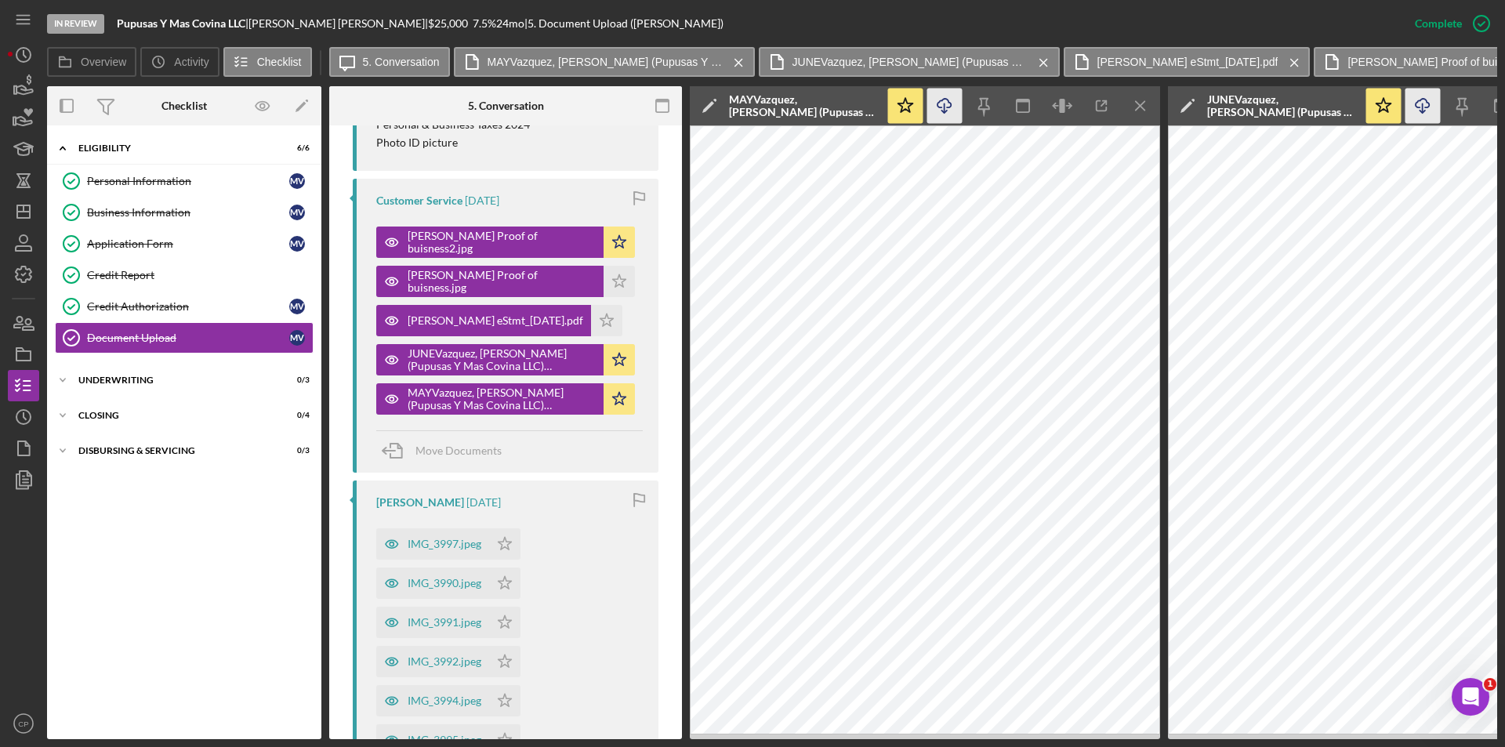
scroll to position [1663, 0]
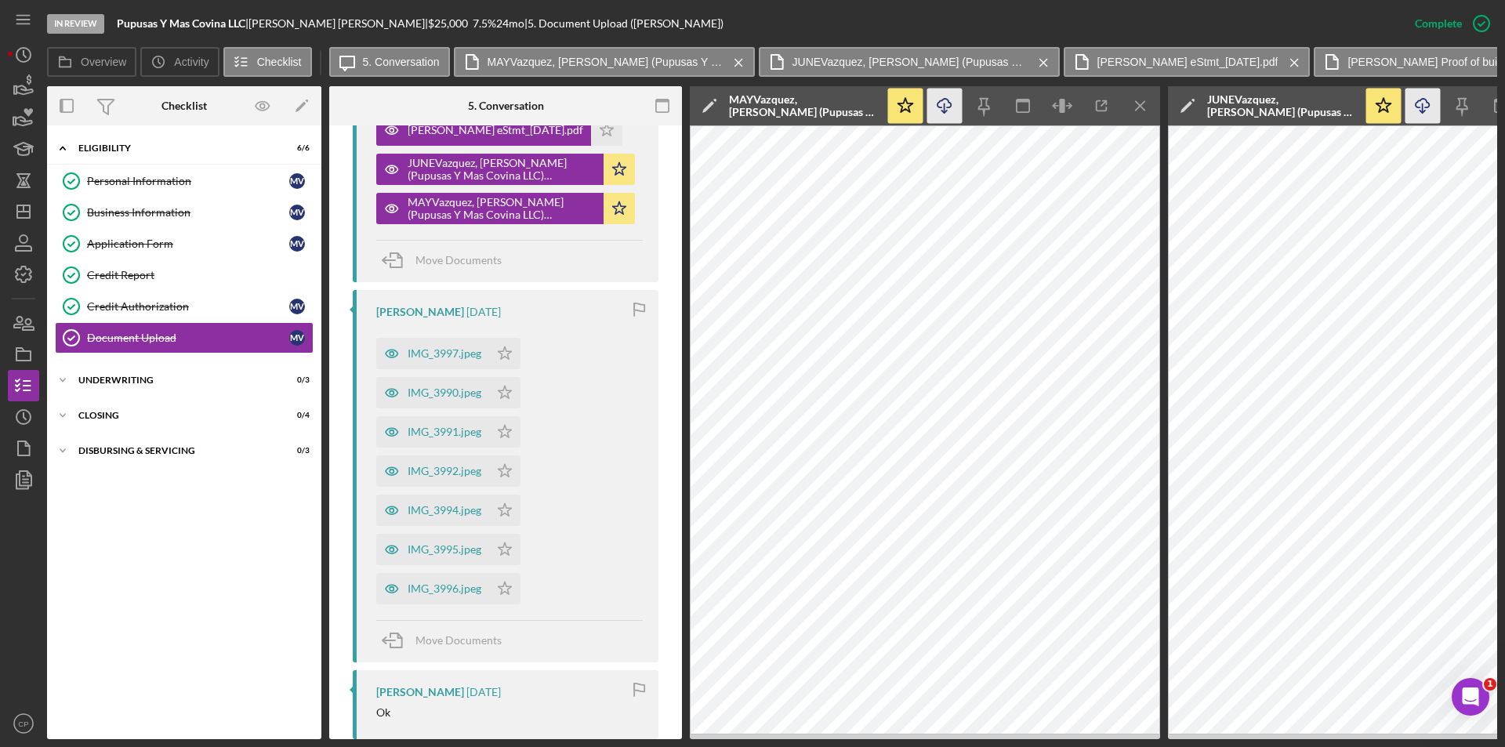
click at [454, 331] on div "IMG_3997.jpeg Icon/Star" at bounding box center [452, 349] width 152 height 39
click at [429, 364] on div "IMG_3997.jpeg" at bounding box center [432, 353] width 113 height 31
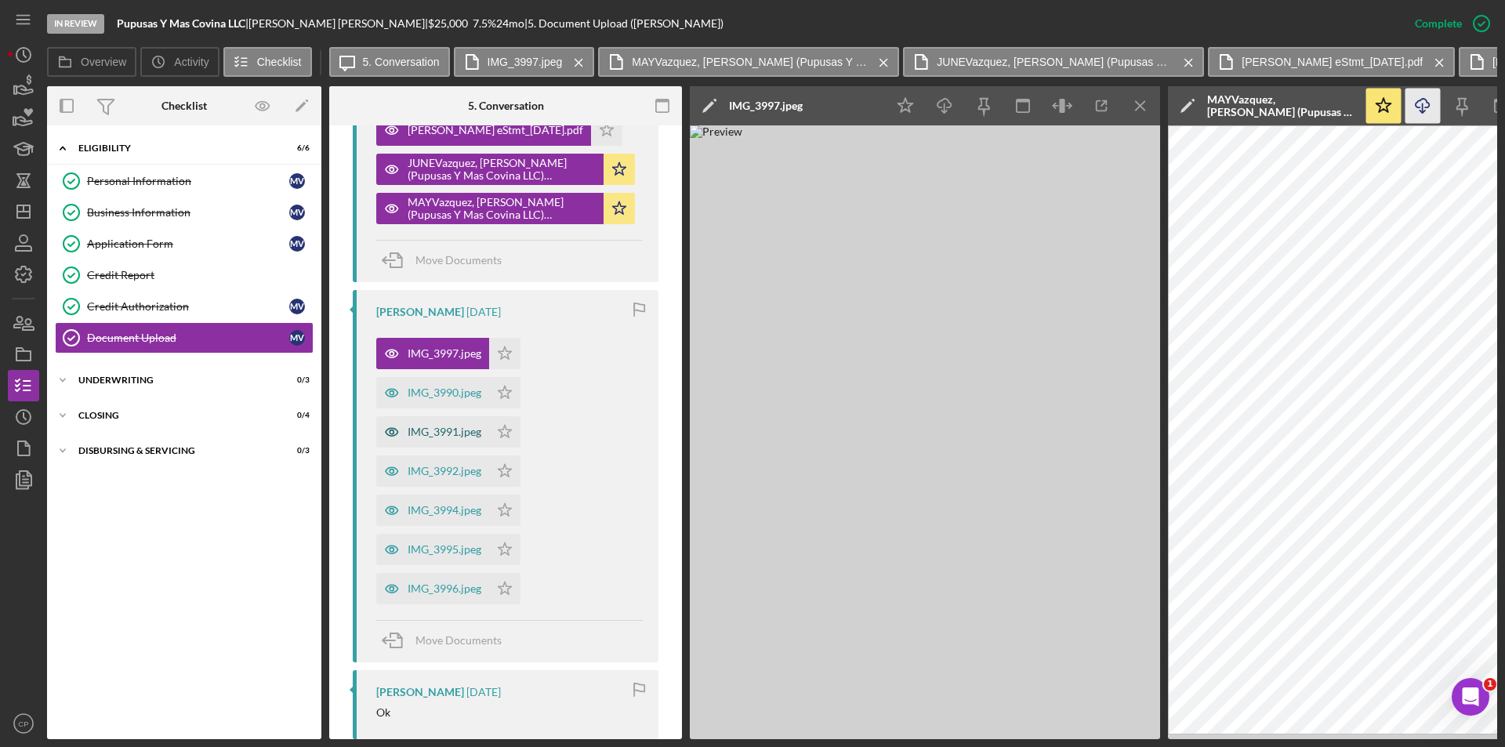
click at [421, 426] on div "IMG_3991.jpeg" at bounding box center [444, 431] width 74 height 13
